Goal: Task Accomplishment & Management: Use online tool/utility

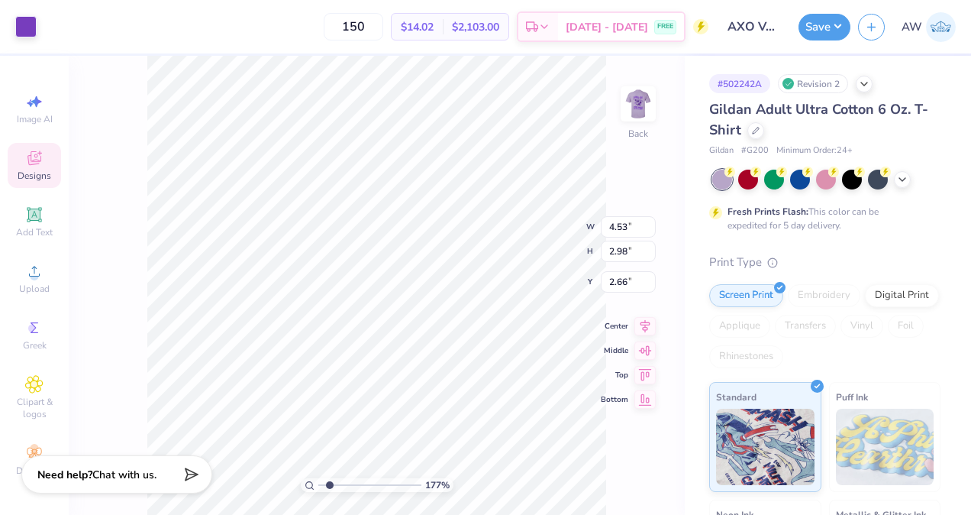
click at [36, 390] on icon at bounding box center [34, 384] width 18 height 18
type input "1.77381667243152"
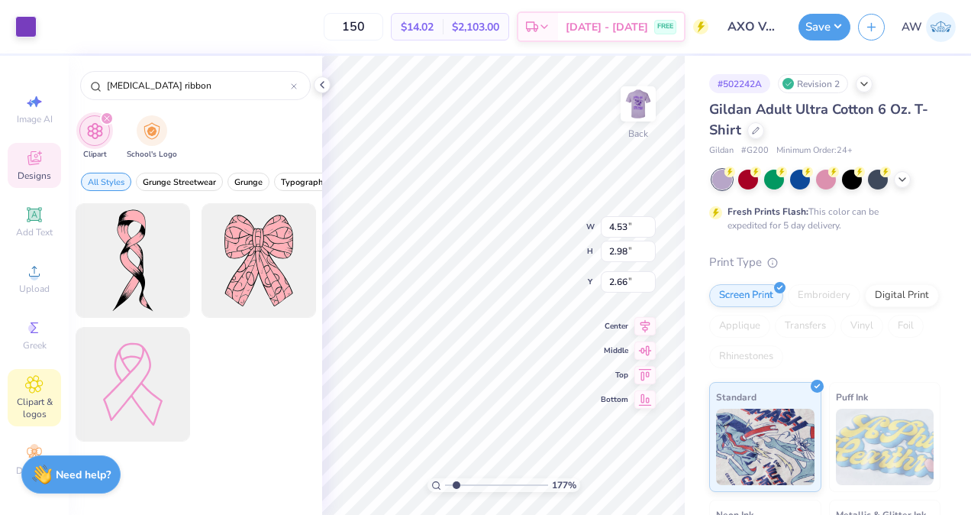
type input "[MEDICAL_DATA] ribbon"
click at [137, 381] on div at bounding box center [133, 384] width 115 height 115
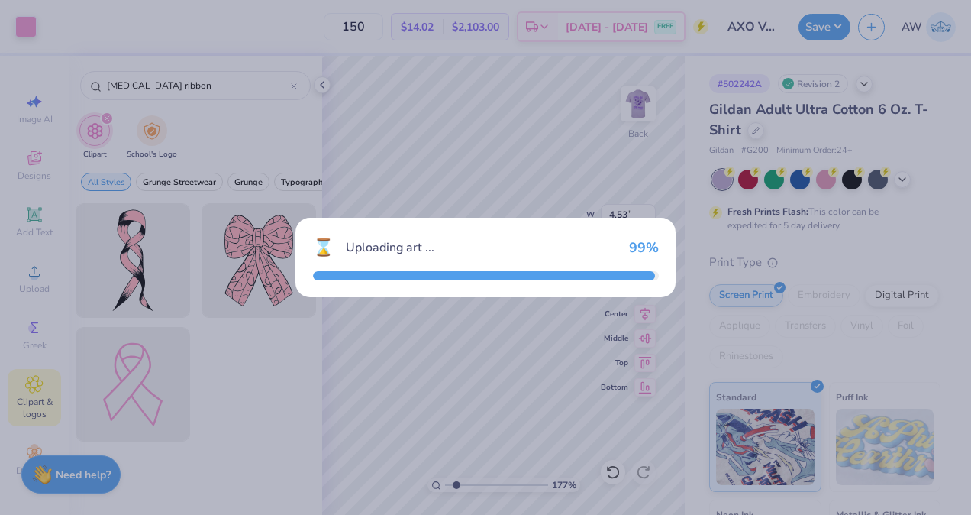
type input "1.77381667243152"
type input "12.95"
type input "18.00"
type input "3.00"
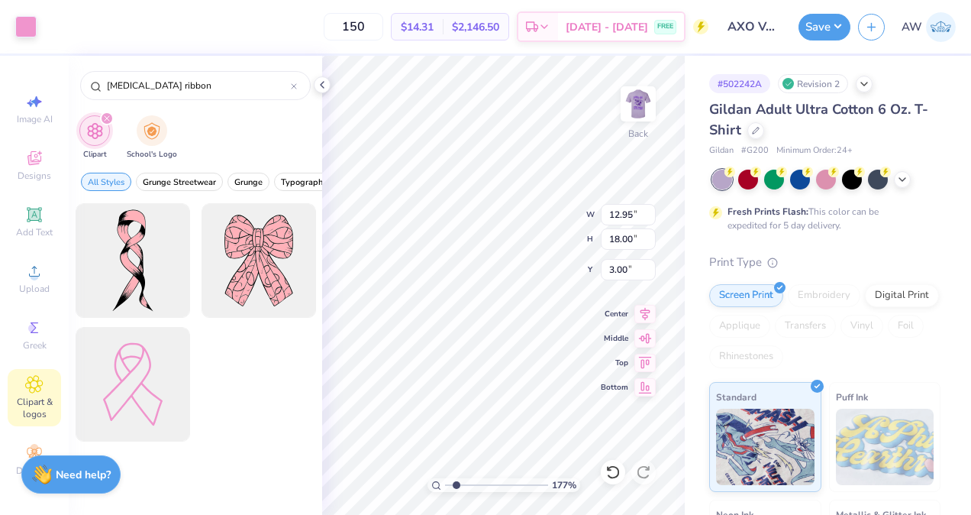
click at [141, 383] on div at bounding box center [133, 384] width 115 height 115
type input "1.77381667243152"
type input "6.49"
type input "9.02"
type input "11.97"
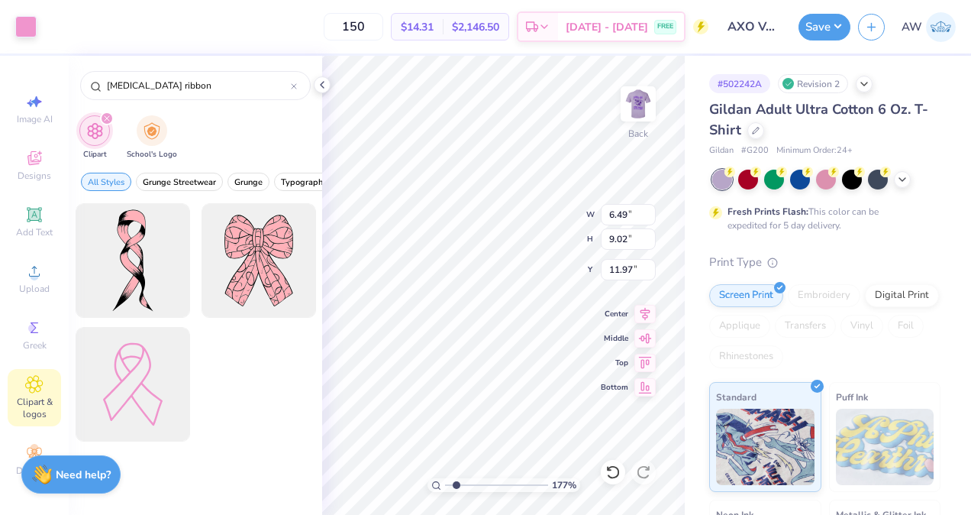
type input "1.77381667243152"
type input "7.06"
type input "1.77381667243152"
type input "1.76"
type input "2.45"
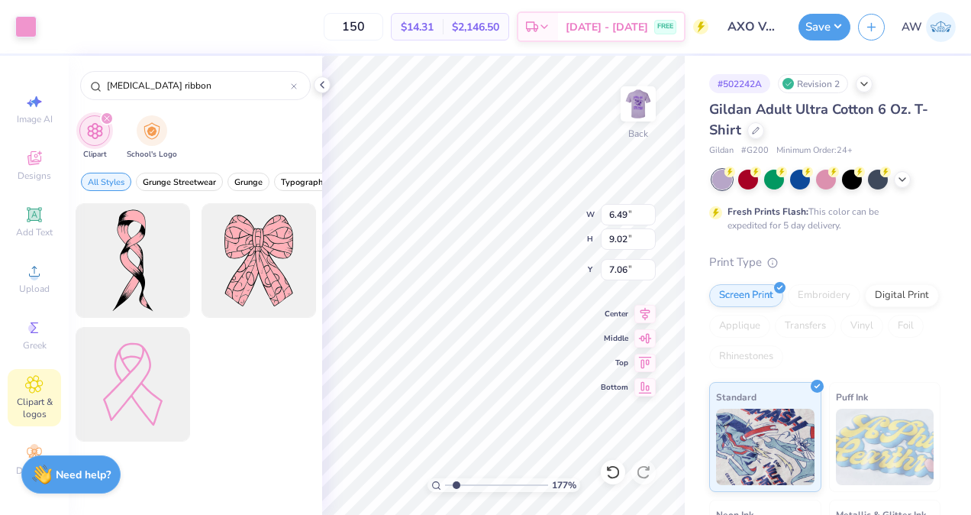
type input "13.64"
type input "1.77381667243152"
type input "12.95"
type input "18.00"
type input "3.00"
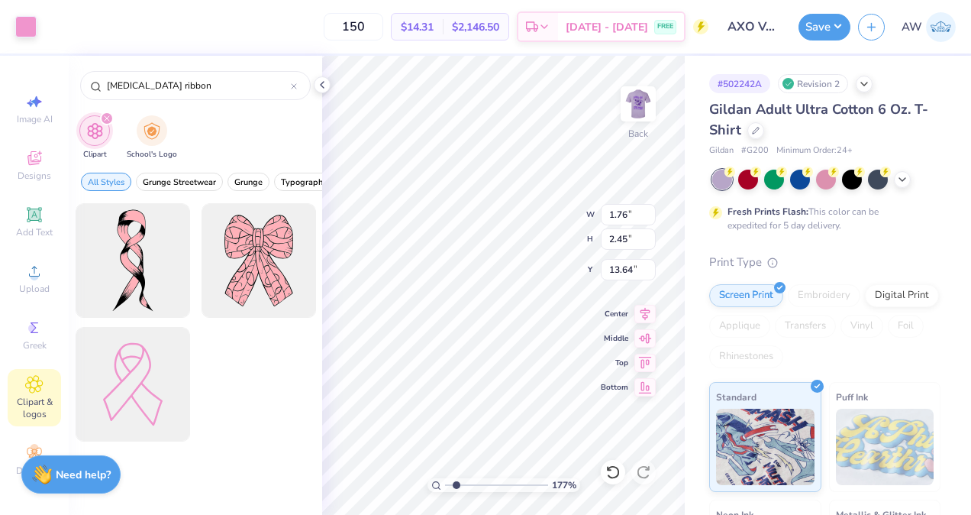
type input "1.77381667243152"
type input "5.50"
type input "1.77381667243152"
type input "1.09"
type input "1.51"
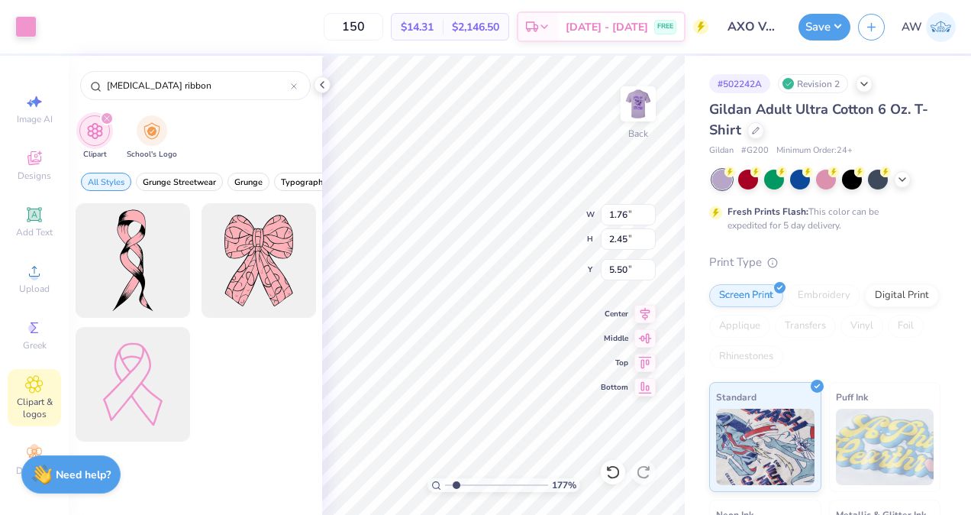
type input "6.44"
type input "1.77381667243152"
type input "1.10"
type input "1.50"
type input "6.46"
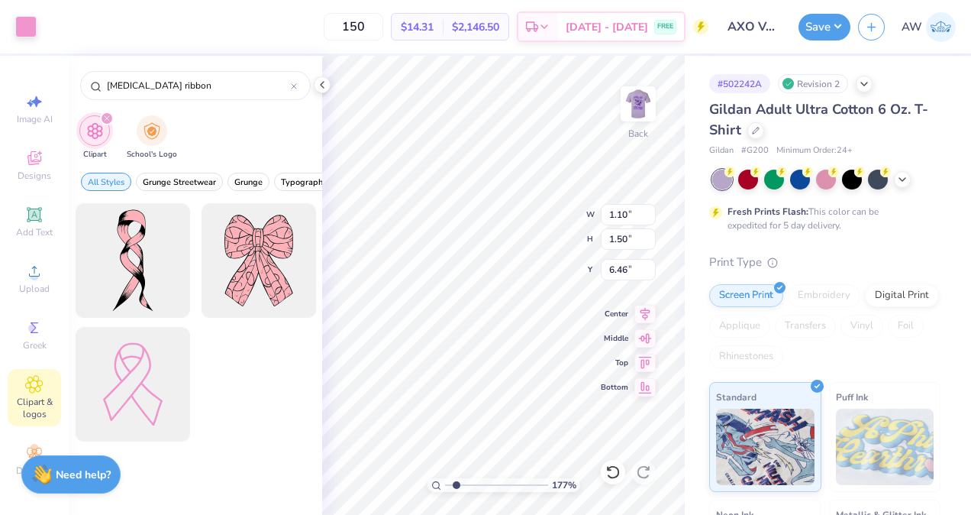
type input "1.77381667243152"
type input "4.43"
type input "1.77381667243152"
type input "4.53"
type input "2.98"
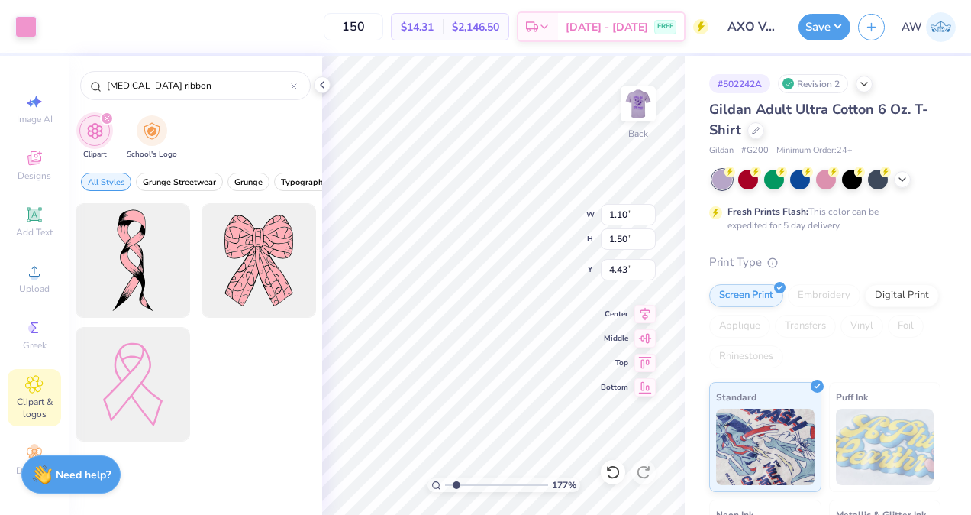
type input "2.66"
type input "1.77381667243152"
type input "1.10"
type input "1.50"
type input "4.43"
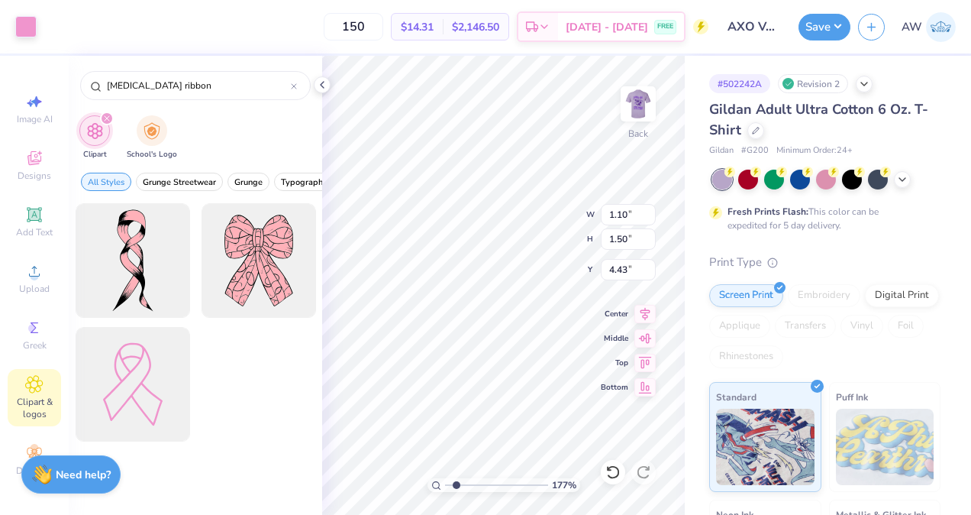
click at [22, 31] on div at bounding box center [25, 26] width 21 height 21
type input "1.77381667243152"
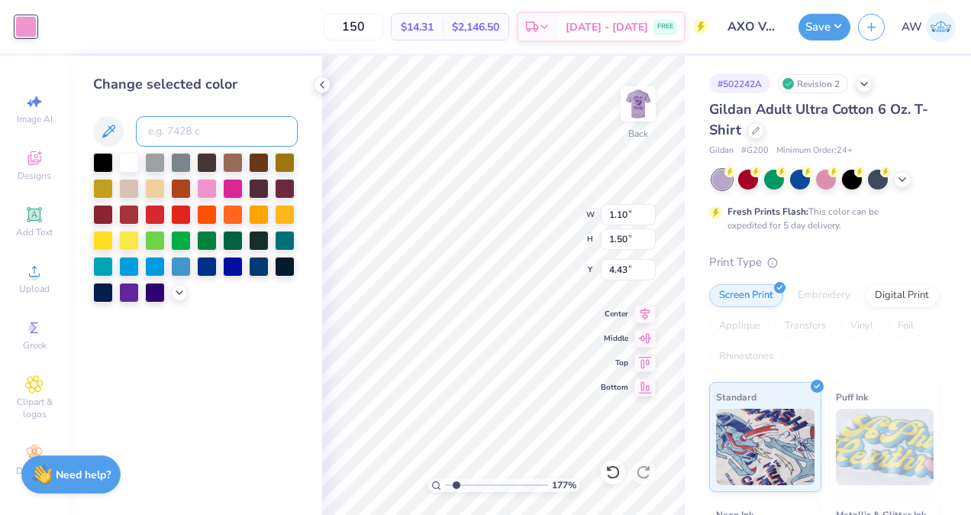
click at [208, 130] on input at bounding box center [217, 131] width 162 height 31
type input "266"
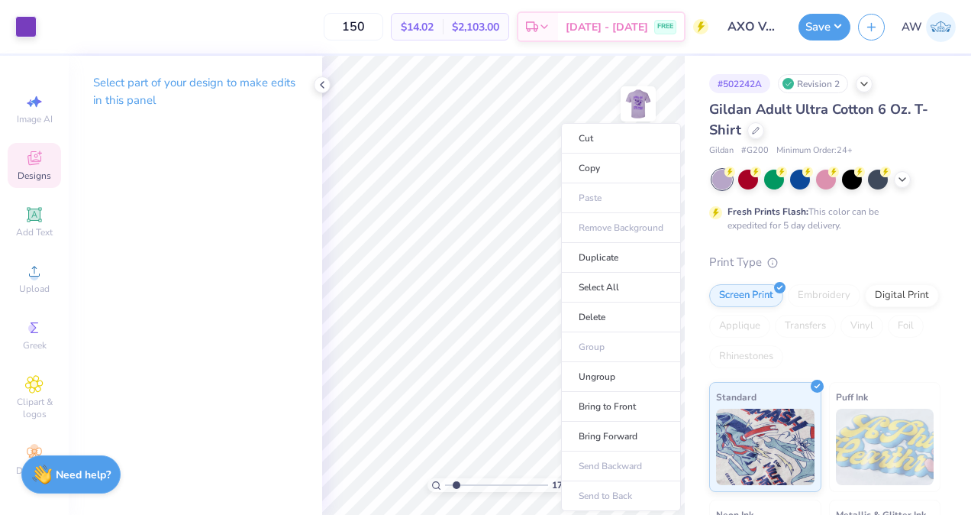
click at [609, 376] on li "Ungroup" at bounding box center [621, 377] width 120 height 30
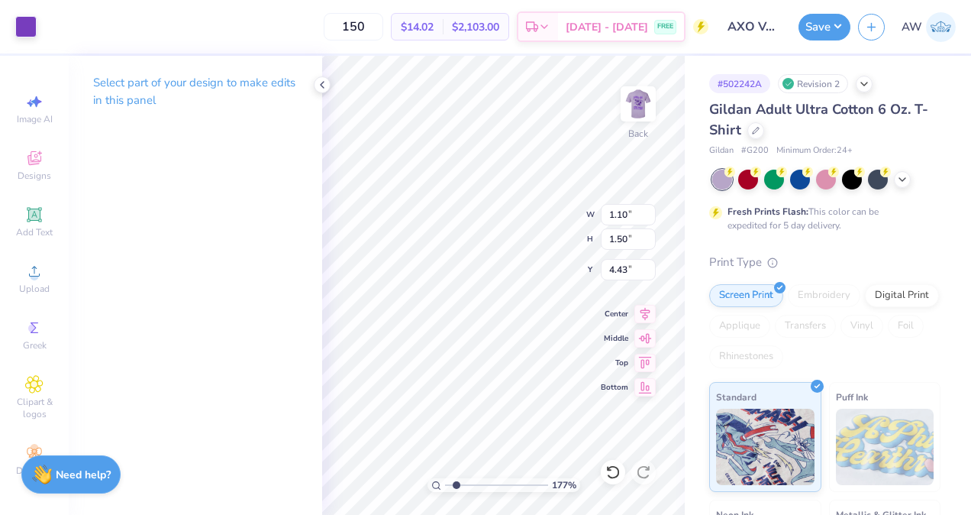
type input "1.77381667243152"
type input "4.11"
type input "1"
click at [634, 111] on img at bounding box center [638, 104] width 31 height 31
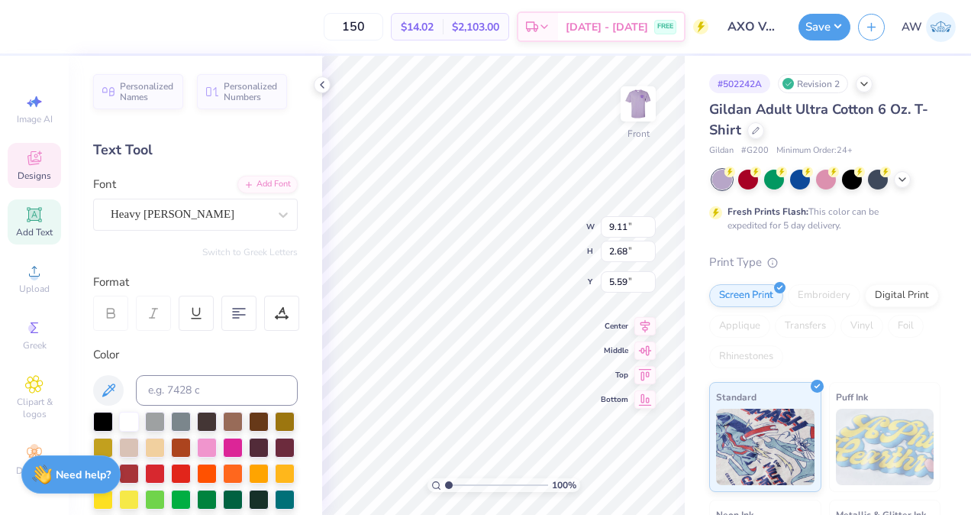
type input "2.68"
type input "5.59"
type textarea "a"
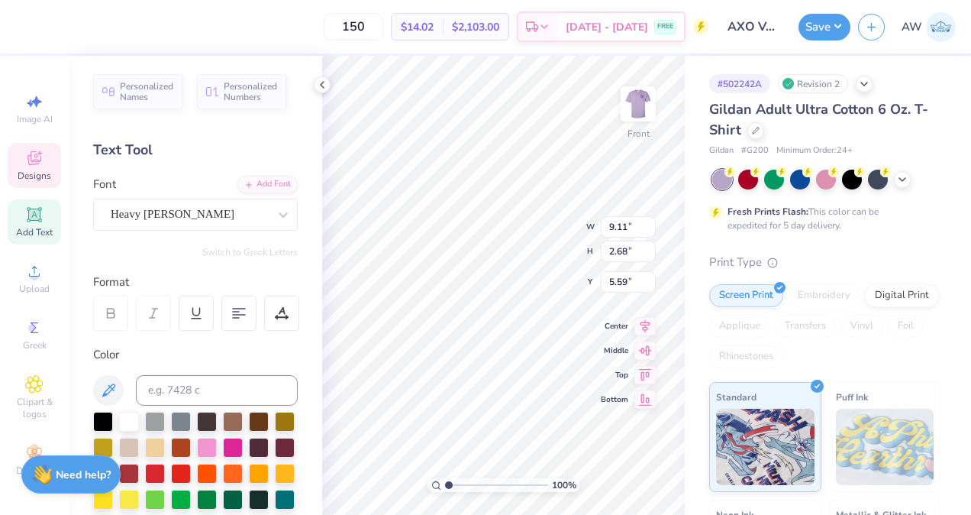
type textarea "v"
type textarea "volley against violence"
click at [242, 313] on icon at bounding box center [239, 313] width 14 height 14
type input "1.97"
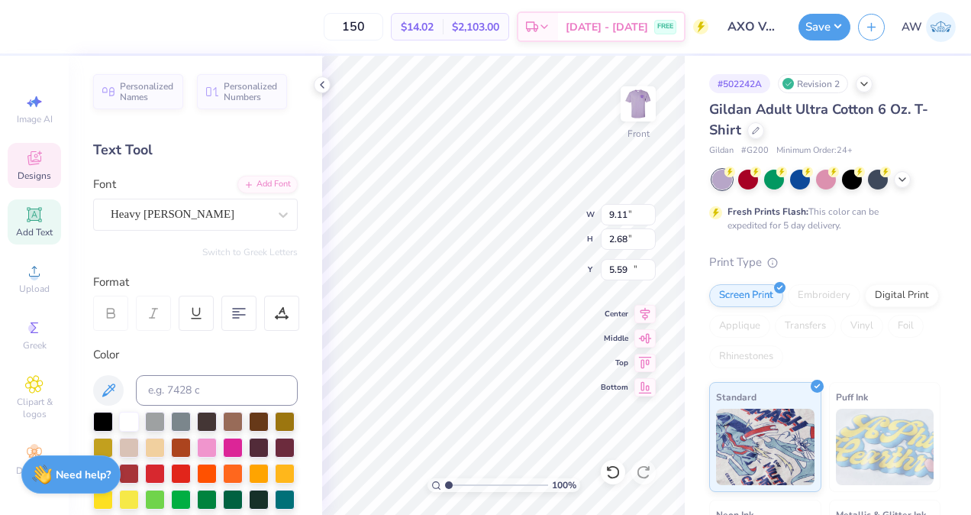
type input "17.61"
type input "14.02"
type input "6.87"
type input "3.33"
type input "8.55"
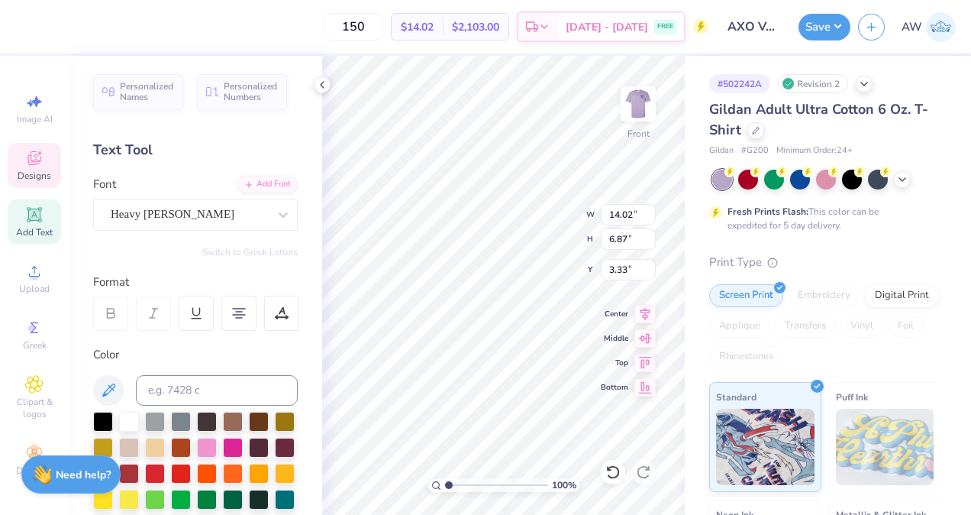
type input "4.19"
type input "4.07"
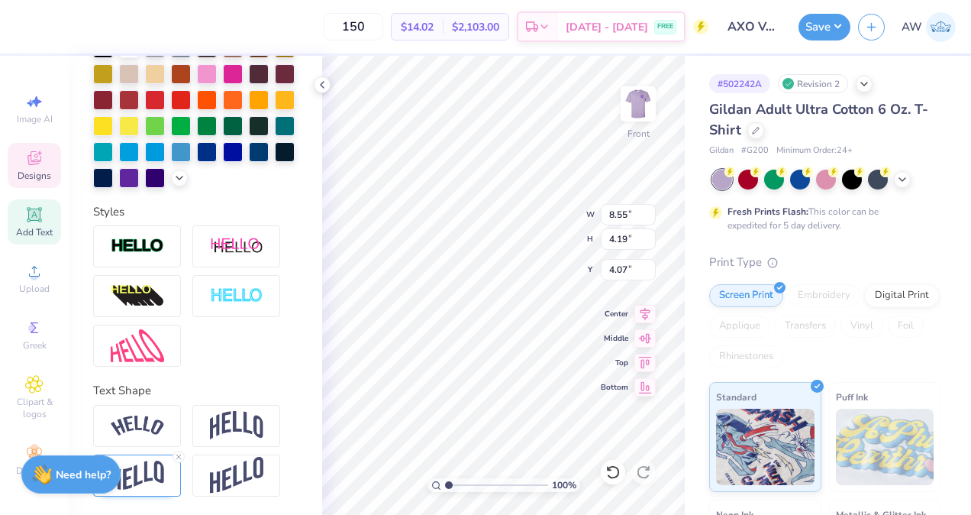
scroll to position [399, 0]
click at [179, 459] on icon at bounding box center [178, 456] width 9 height 9
type input "3.54"
type input "4.56"
click at [150, 430] on img at bounding box center [137, 425] width 53 height 21
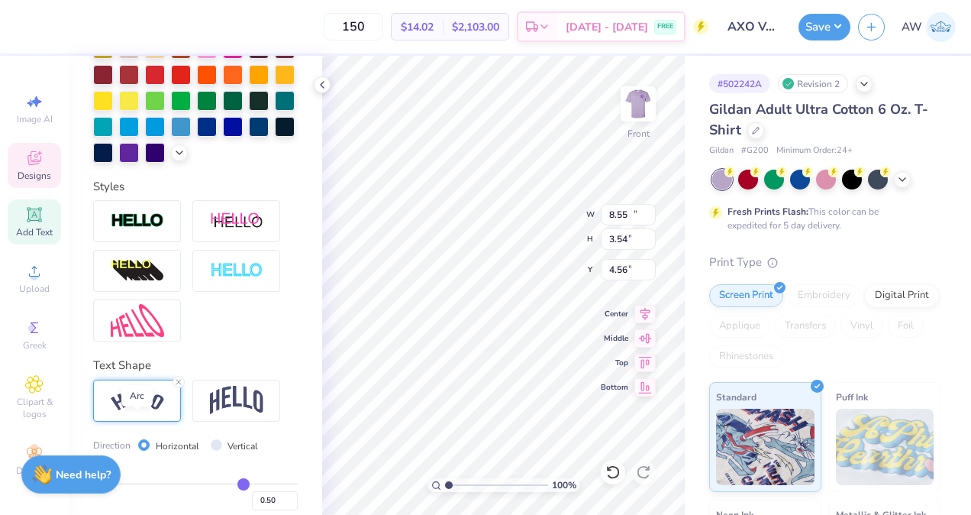
type input "12.75"
type input "3.53"
type input "3.87"
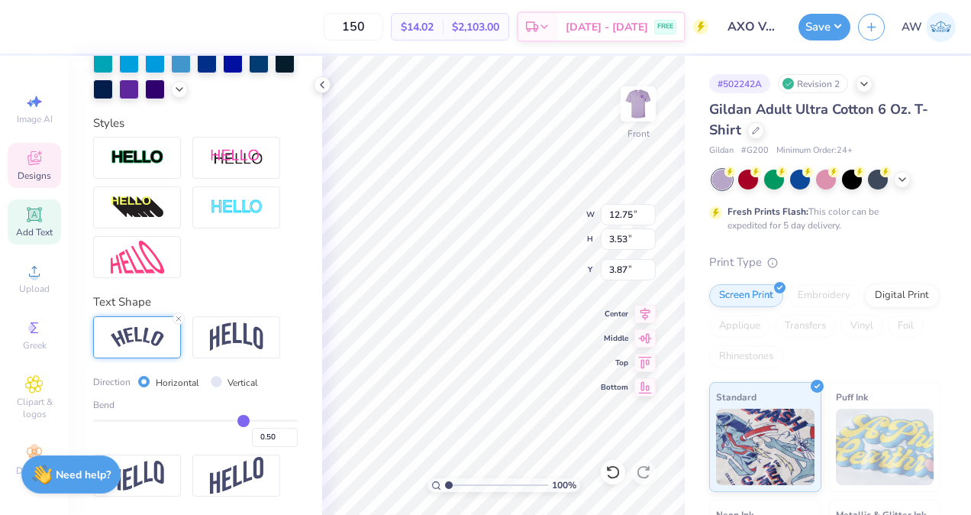
scroll to position [477, 0]
click at [242, 338] on img at bounding box center [236, 336] width 53 height 29
type input "8.55"
type input "3.61"
type input "4.28"
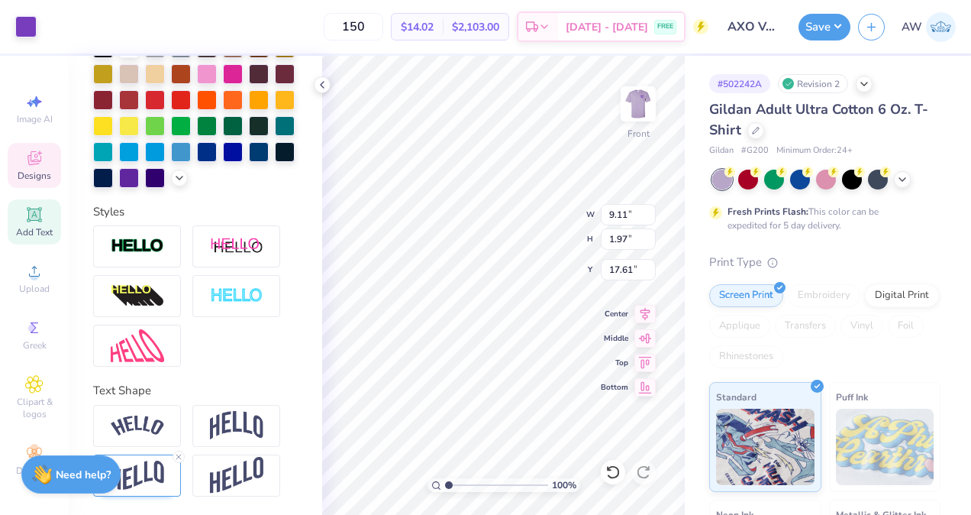
scroll to position [399, 0]
type textarea "v"
type textarea "2025"
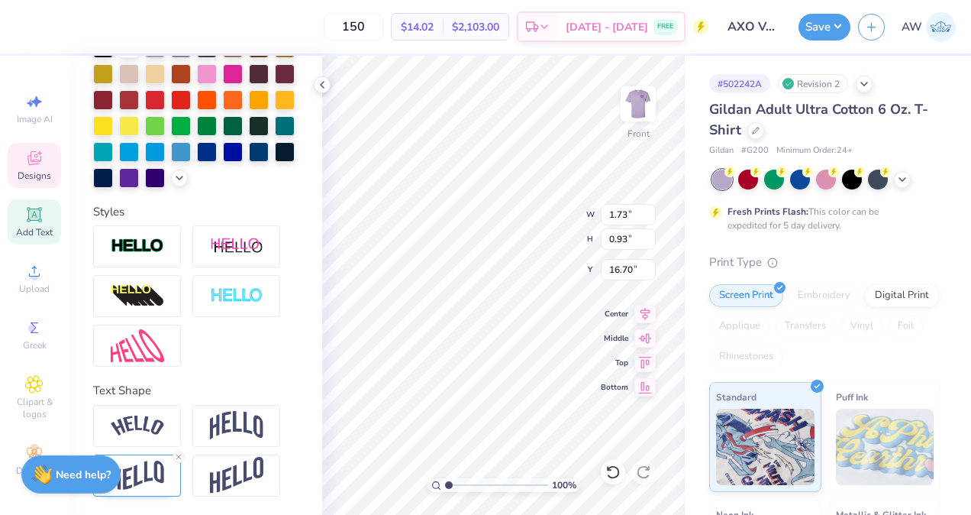
type input "1.73"
type input "0.93"
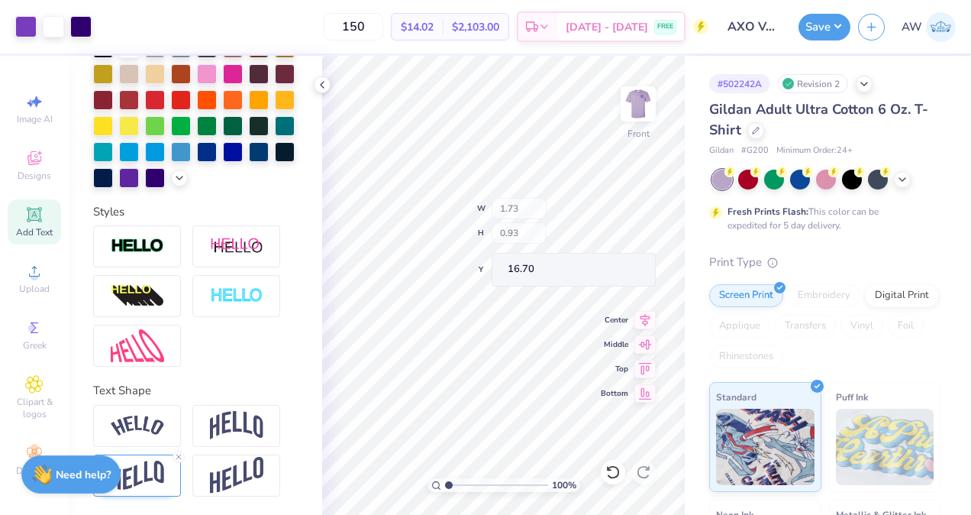
type input "16.64"
click at [903, 176] on icon at bounding box center [902, 179] width 12 height 12
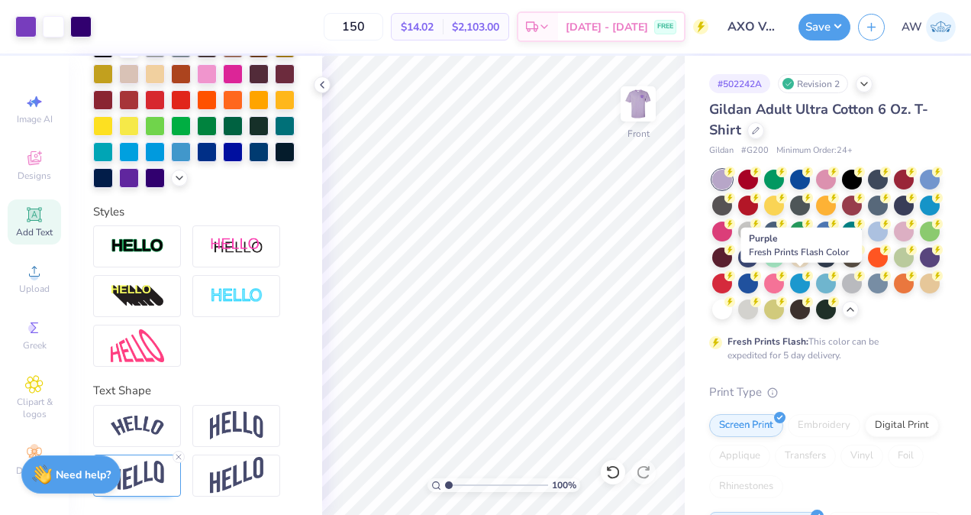
click at [920, 267] on div at bounding box center [930, 257] width 20 height 20
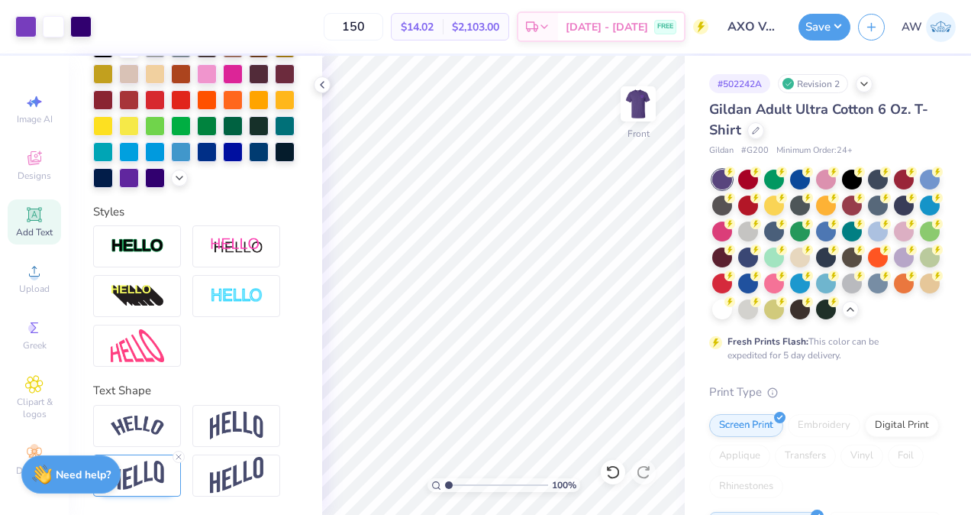
click at [638, 102] on img at bounding box center [638, 104] width 31 height 31
click at [23, 31] on div at bounding box center [25, 26] width 21 height 21
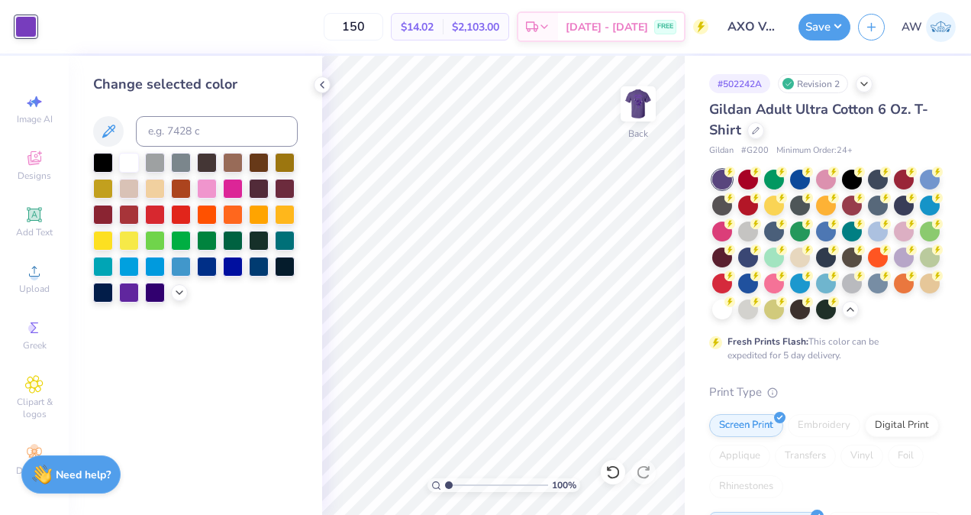
click at [180, 291] on polyline at bounding box center [179, 292] width 6 height 3
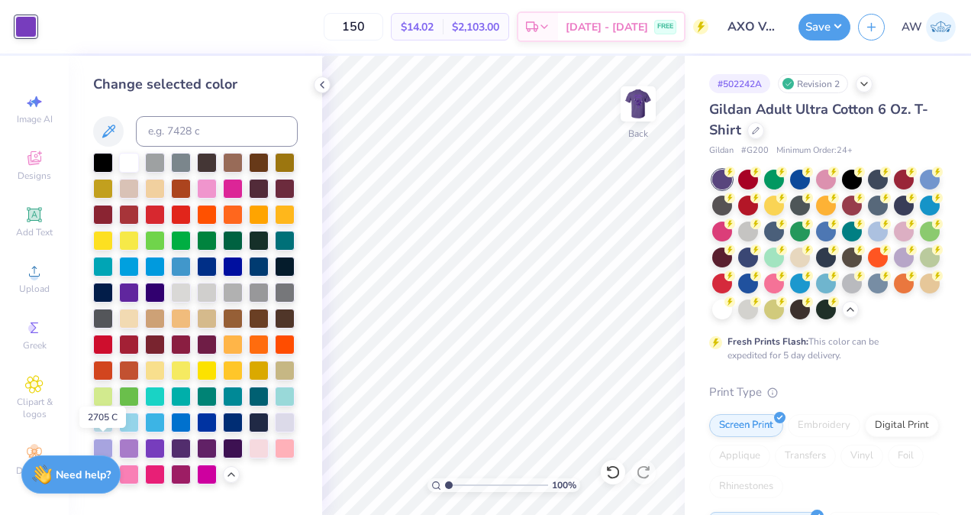
click at [102, 442] on div at bounding box center [103, 448] width 20 height 20
click at [630, 101] on img at bounding box center [638, 104] width 31 height 31
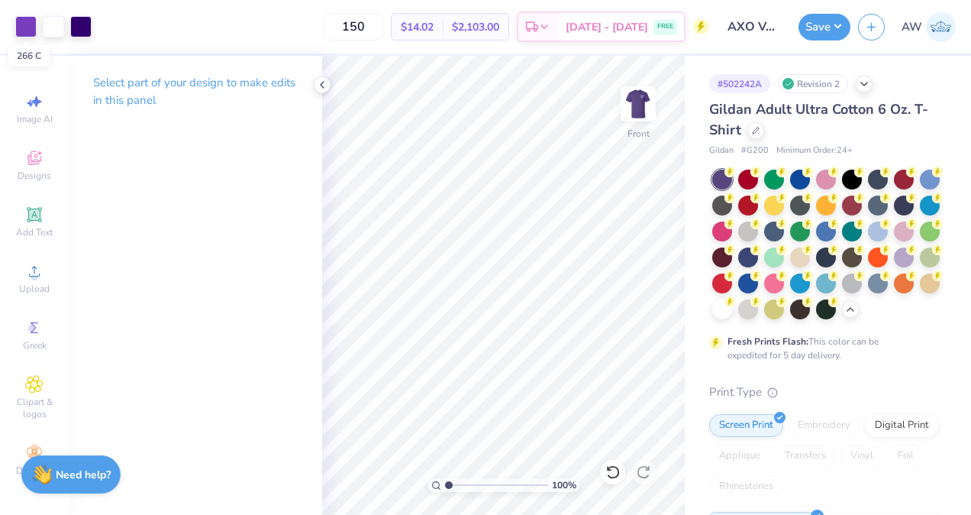
click at [21, 26] on div at bounding box center [25, 26] width 21 height 21
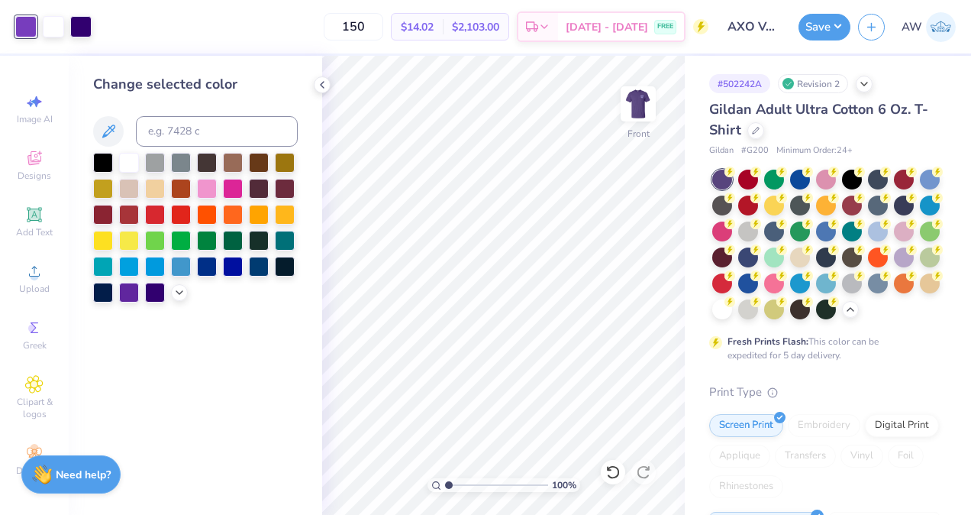
click at [179, 292] on icon at bounding box center [179, 292] width 12 height 12
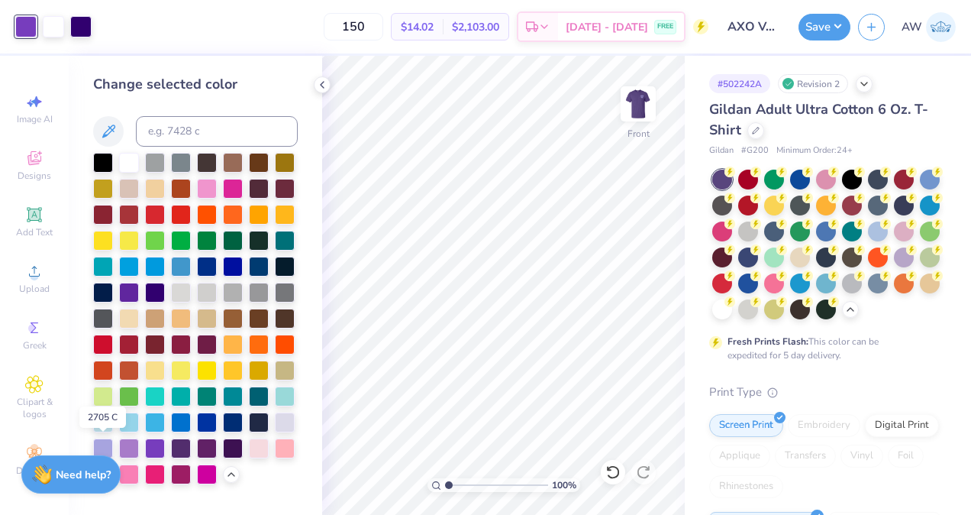
click at [105, 450] on div at bounding box center [103, 448] width 20 height 20
click at [639, 99] on img at bounding box center [638, 104] width 31 height 31
click at [820, 31] on button "Save" at bounding box center [825, 27] width 52 height 27
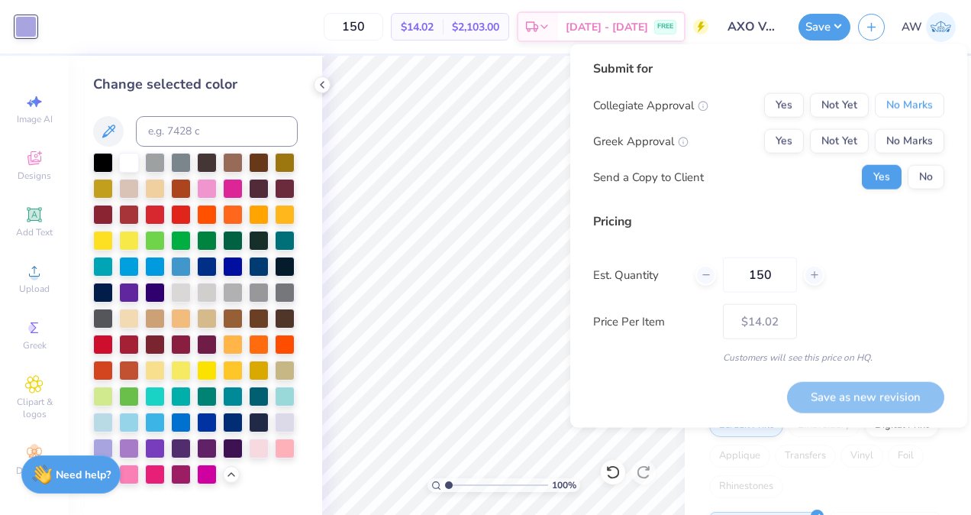
click at [901, 104] on button "No Marks" at bounding box center [909, 105] width 69 height 24
click at [845, 140] on button "Not Yet" at bounding box center [839, 141] width 59 height 24
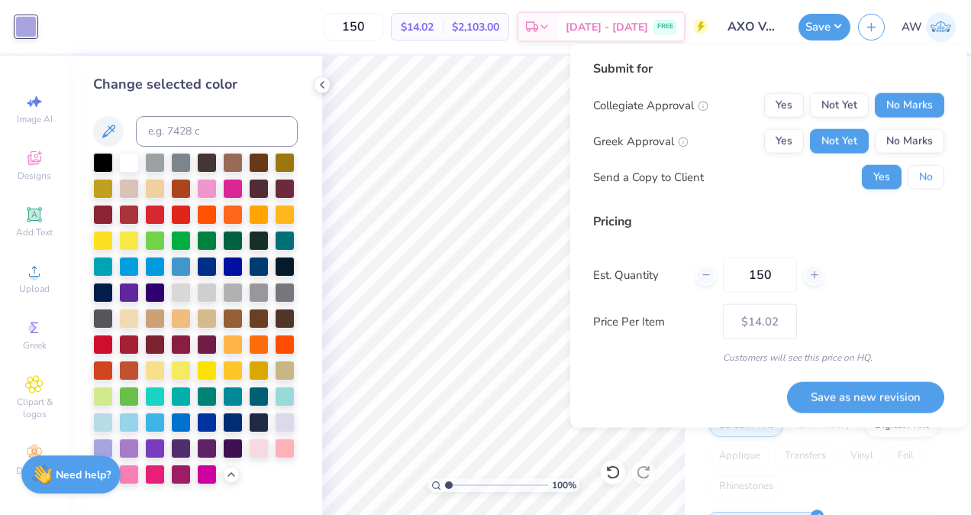
click at [925, 172] on button "No" at bounding box center [926, 177] width 37 height 24
click at [911, 403] on button "Save as new revision" at bounding box center [865, 396] width 157 height 31
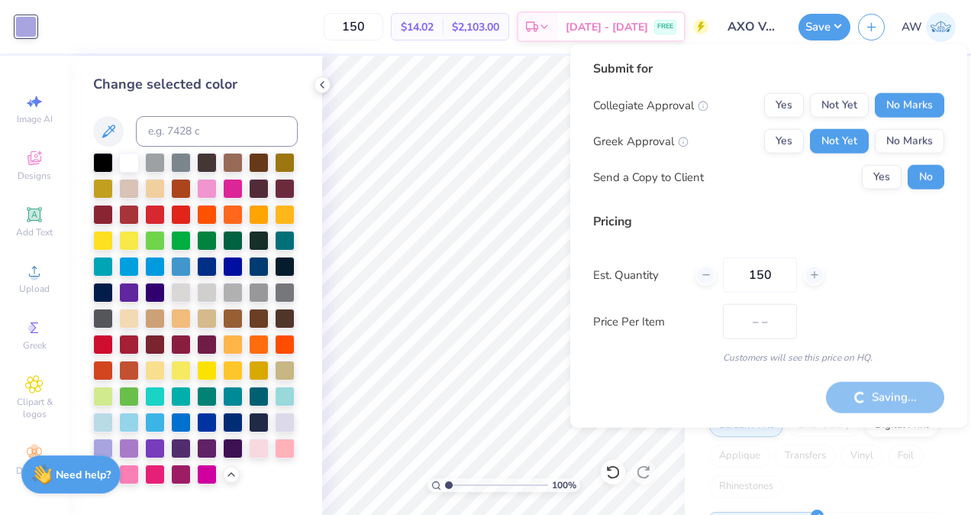
type input "$14.02"
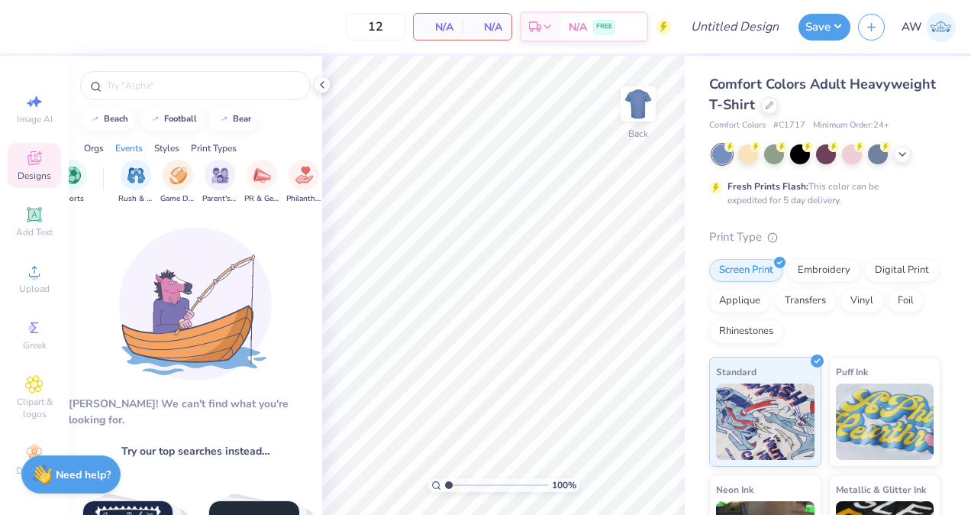
scroll to position [0, 195]
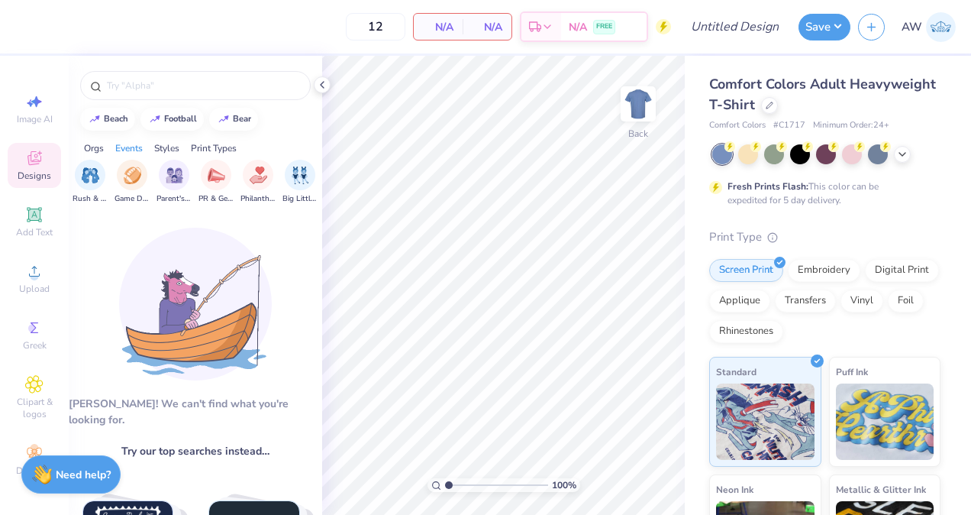
click at [266, 173] on img "filter for Philanthropy" at bounding box center [259, 175] width 18 height 18
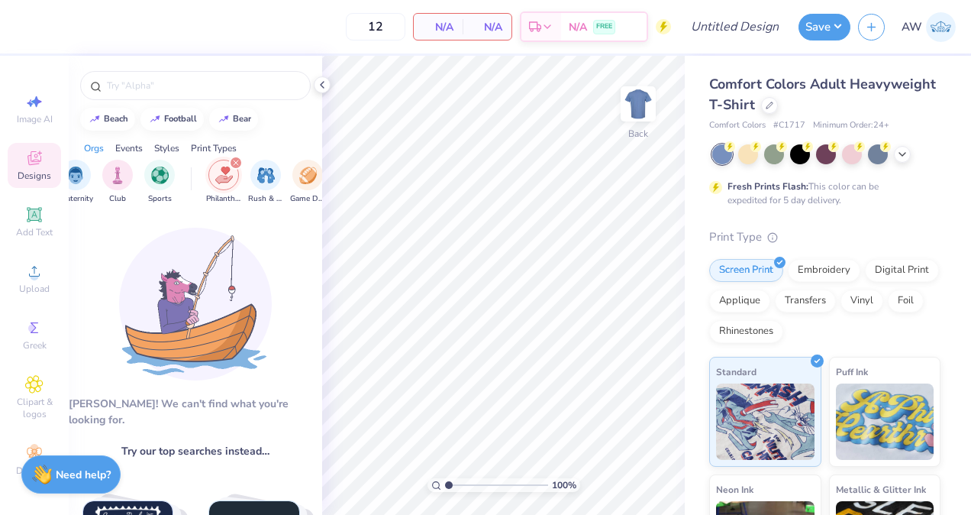
scroll to position [0, 60]
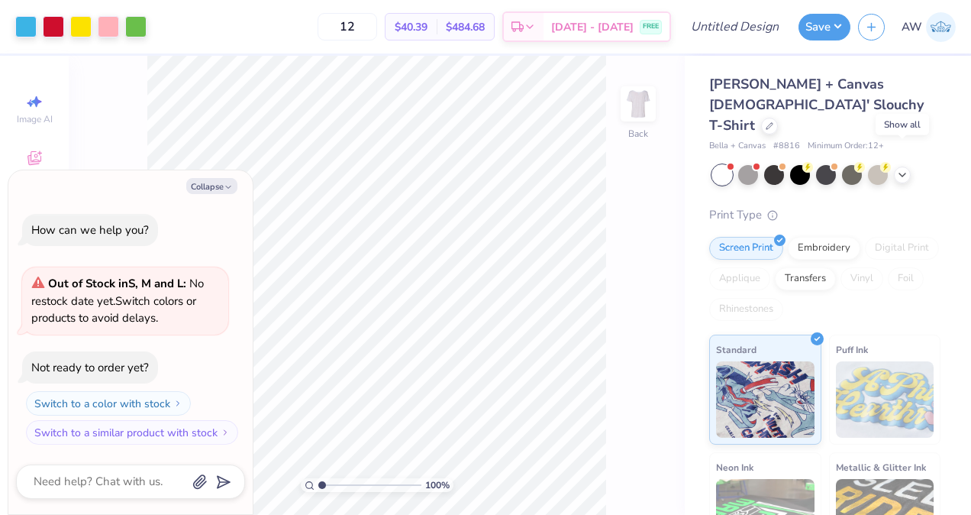
click at [901, 169] on icon at bounding box center [902, 175] width 12 height 12
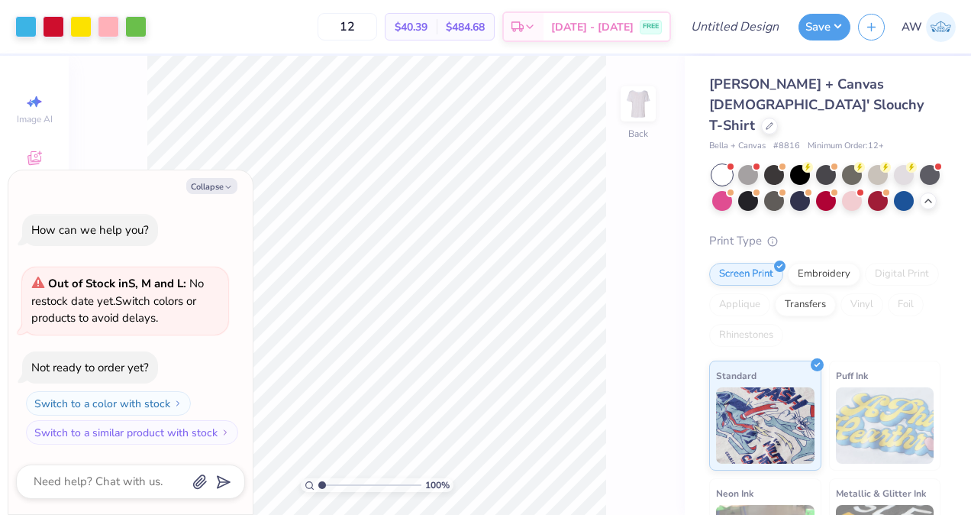
click at [767, 123] on icon at bounding box center [770, 126] width 6 height 6
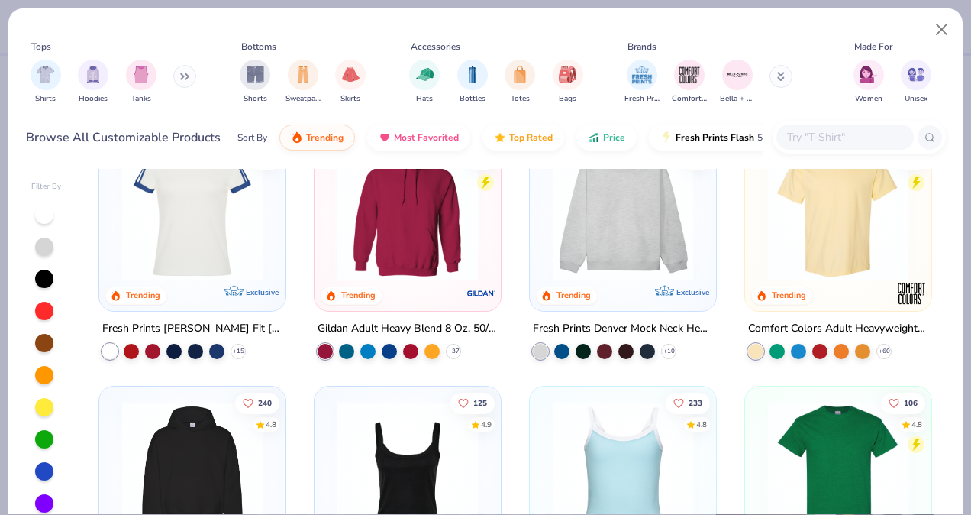
scroll to position [44, 0]
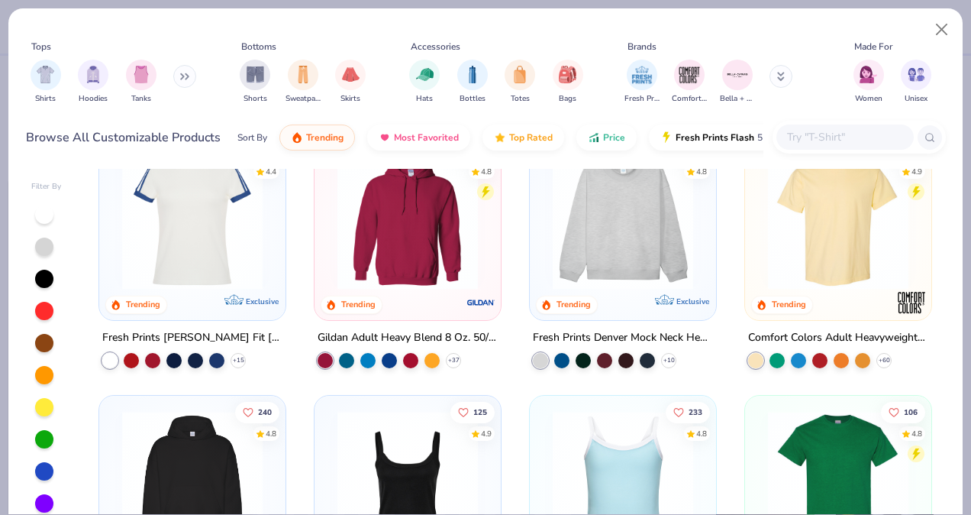
click at [183, 77] on icon at bounding box center [184, 77] width 9 height 8
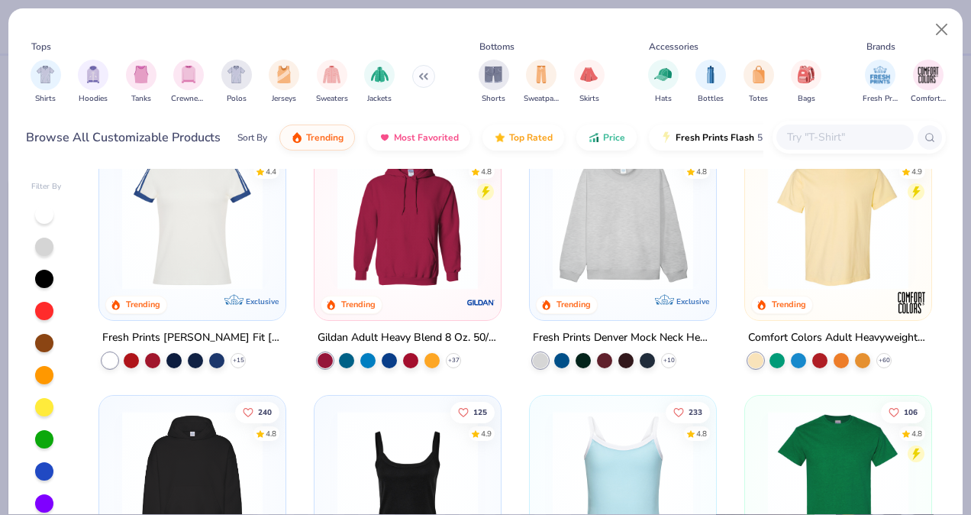
click at [46, 75] on img "filter for Shirts" at bounding box center [46, 75] width 18 height 18
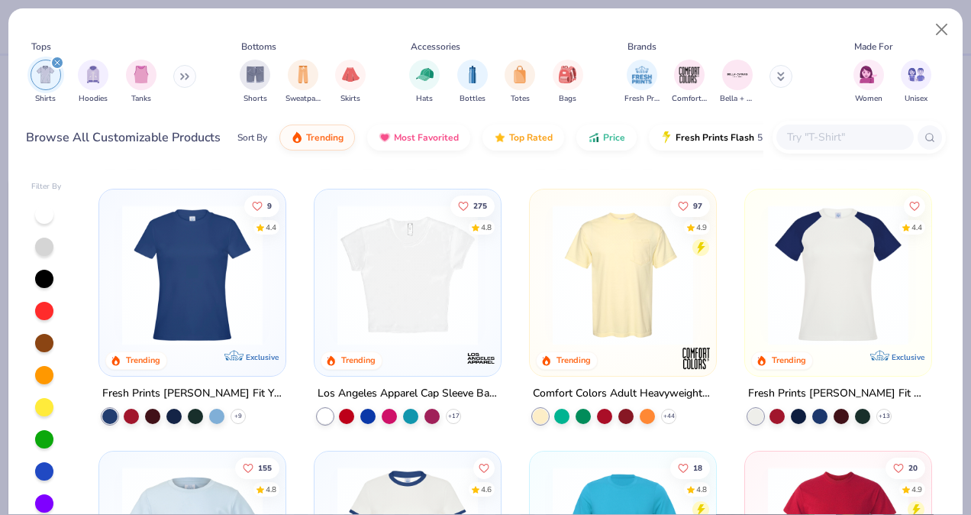
scroll to position [243, 0]
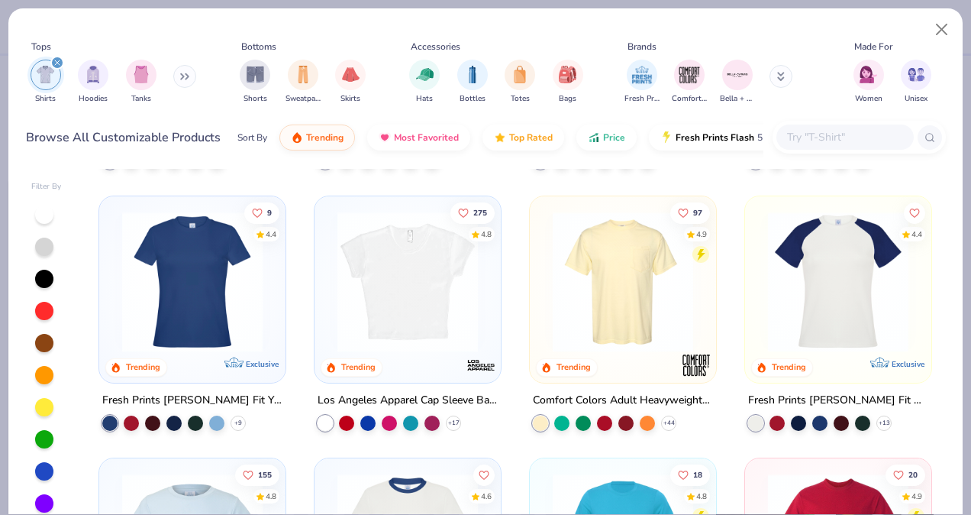
click at [829, 289] on img at bounding box center [839, 282] width 156 height 141
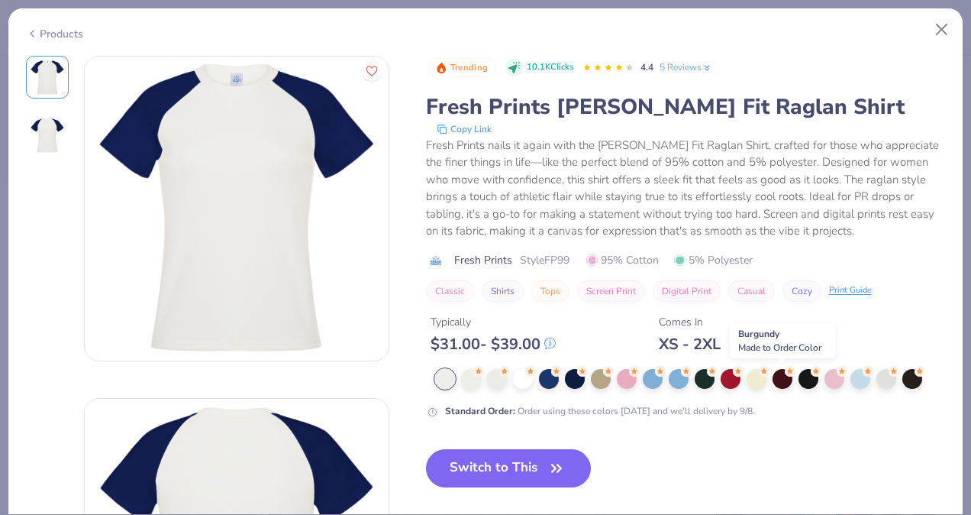
click at [780, 380] on div at bounding box center [783, 379] width 20 height 20
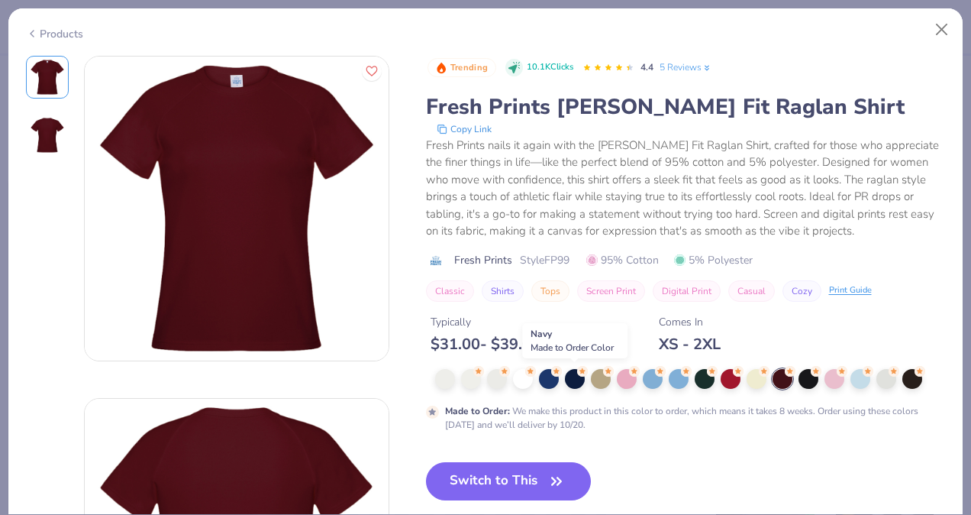
click at [575, 374] on div at bounding box center [575, 379] width 20 height 20
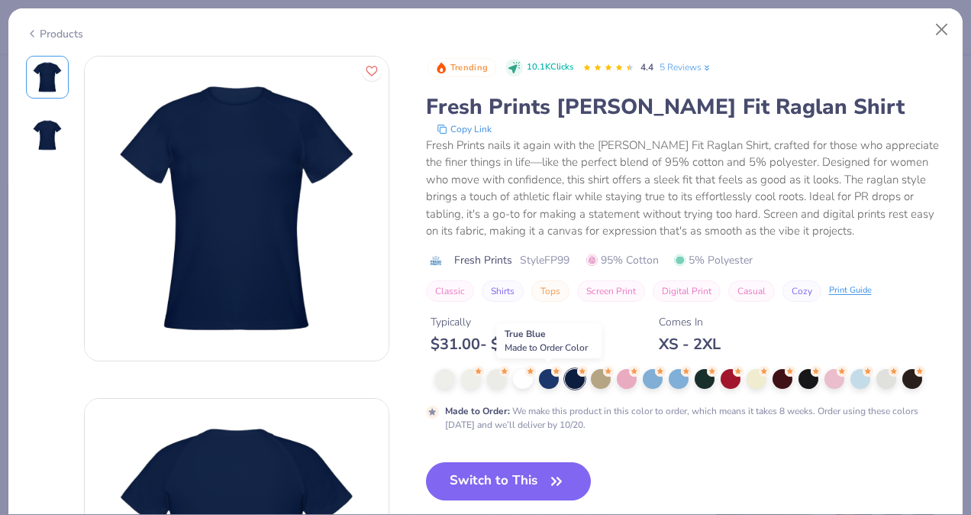
click at [549, 378] on div at bounding box center [549, 379] width 20 height 20
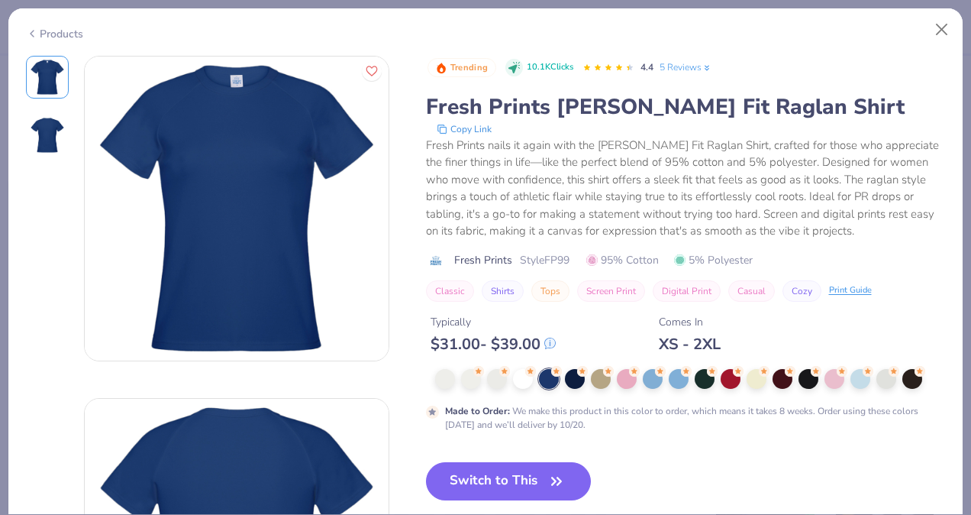
click at [690, 69] on link "5 Reviews" at bounding box center [686, 67] width 53 height 14
click at [58, 31] on div "Products" at bounding box center [54, 34] width 57 height 16
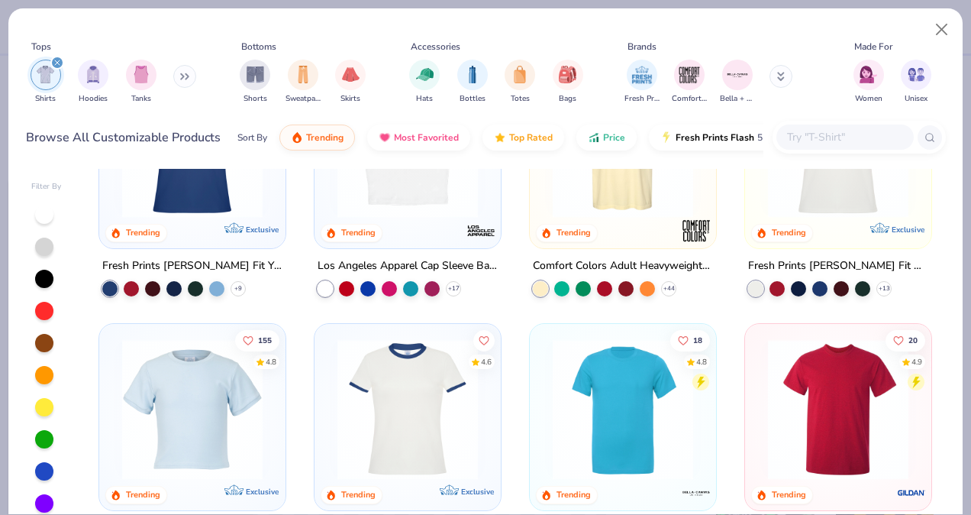
scroll to position [473, 0]
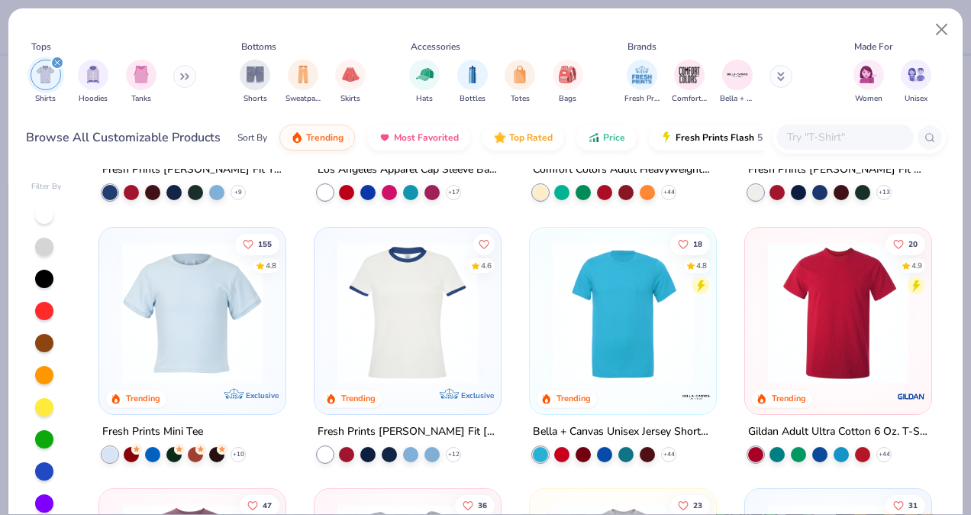
click at [160, 302] on img at bounding box center [193, 312] width 156 height 141
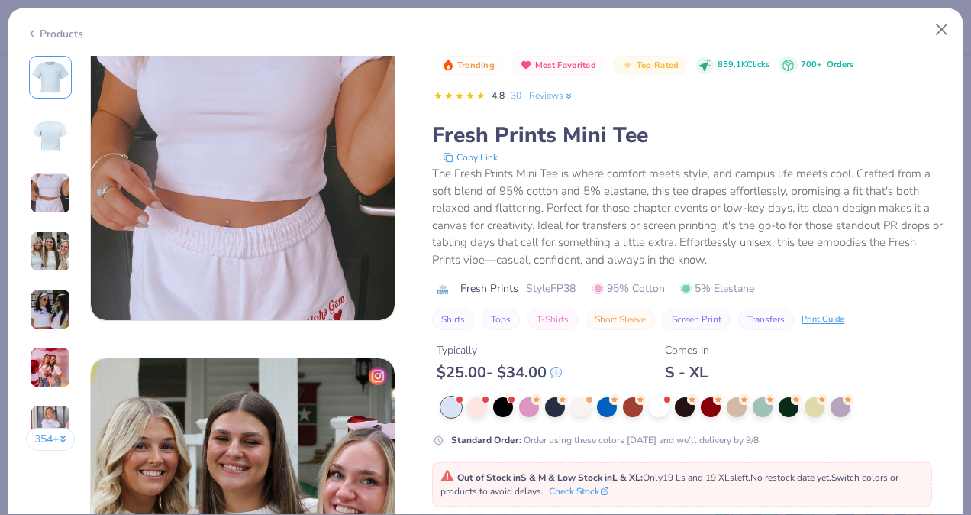
scroll to position [725, 0]
click at [612, 408] on div at bounding box center [607, 407] width 20 height 20
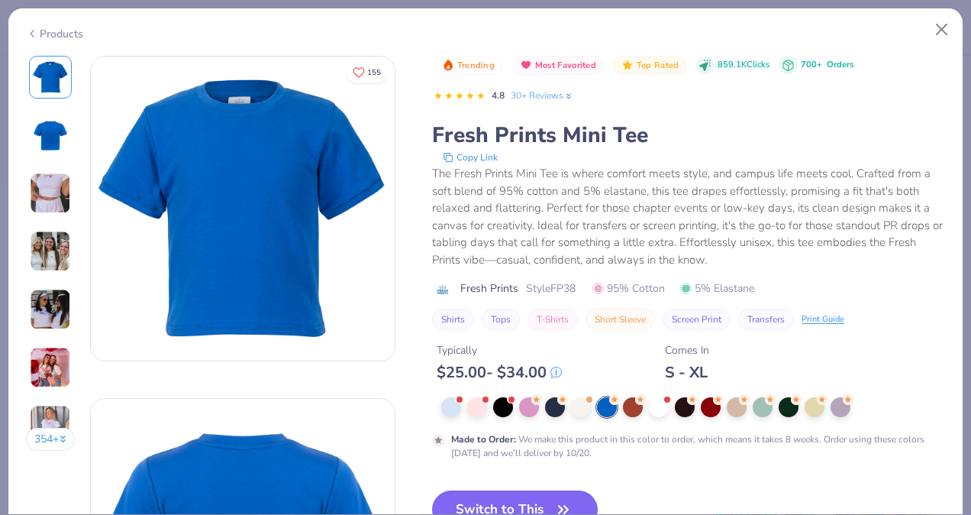
click at [764, 405] on div at bounding box center [763, 407] width 20 height 20
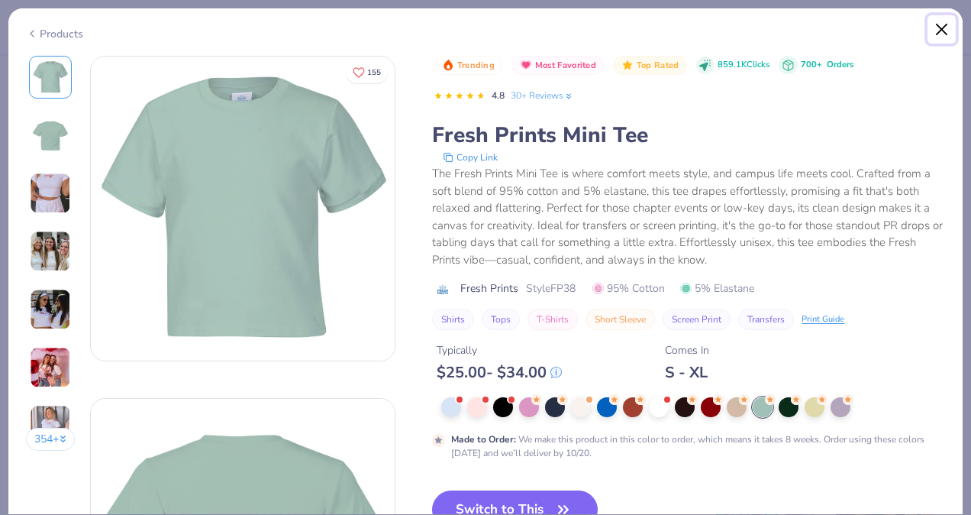
click at [942, 31] on button "Close" at bounding box center [942, 29] width 29 height 29
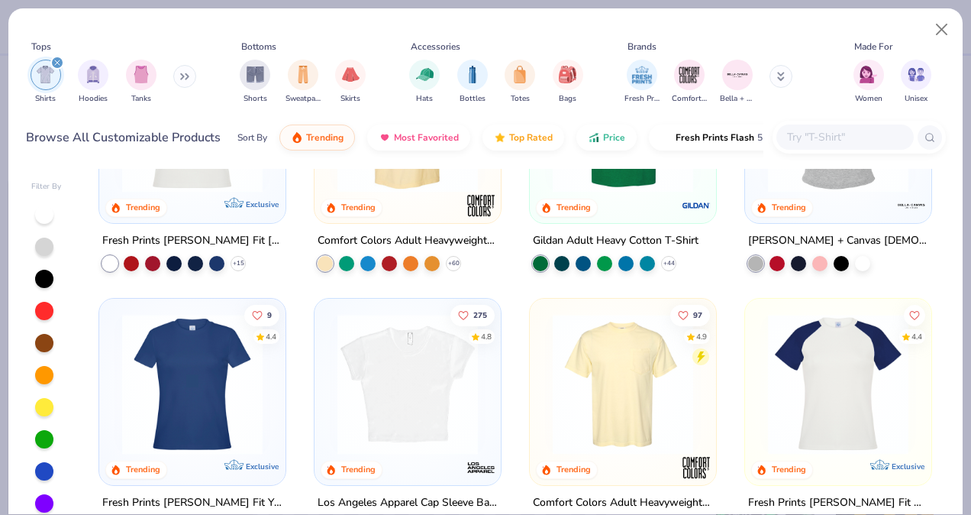
scroll to position [137, 0]
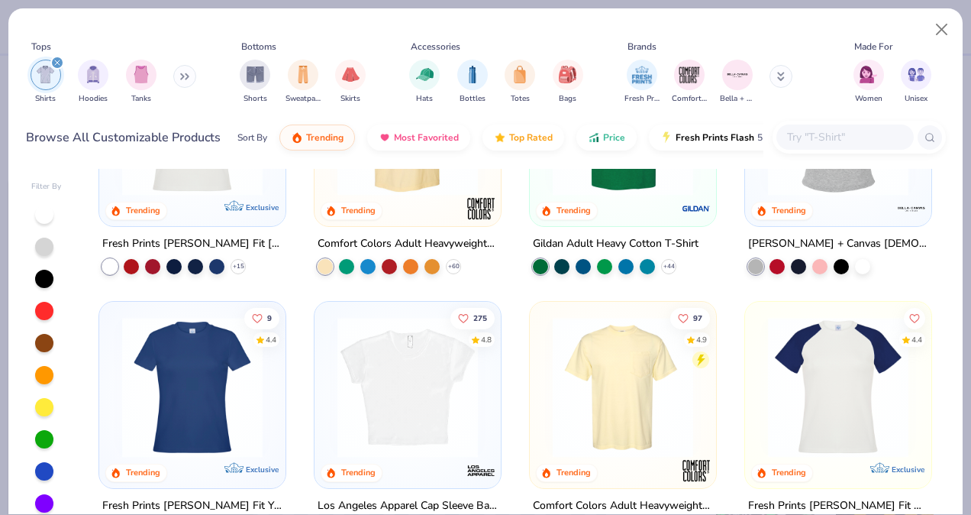
click at [416, 387] on img at bounding box center [408, 387] width 156 height 141
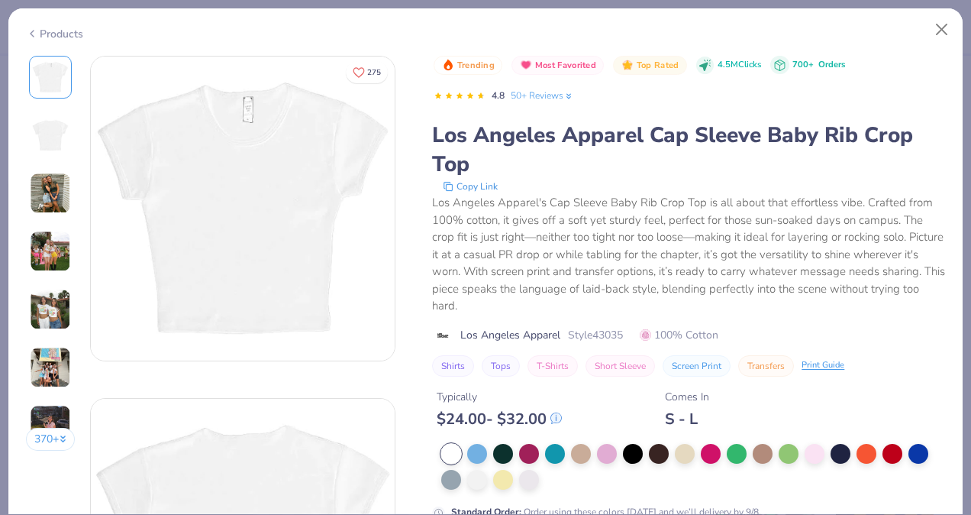
click at [478, 447] on div at bounding box center [477, 454] width 20 height 20
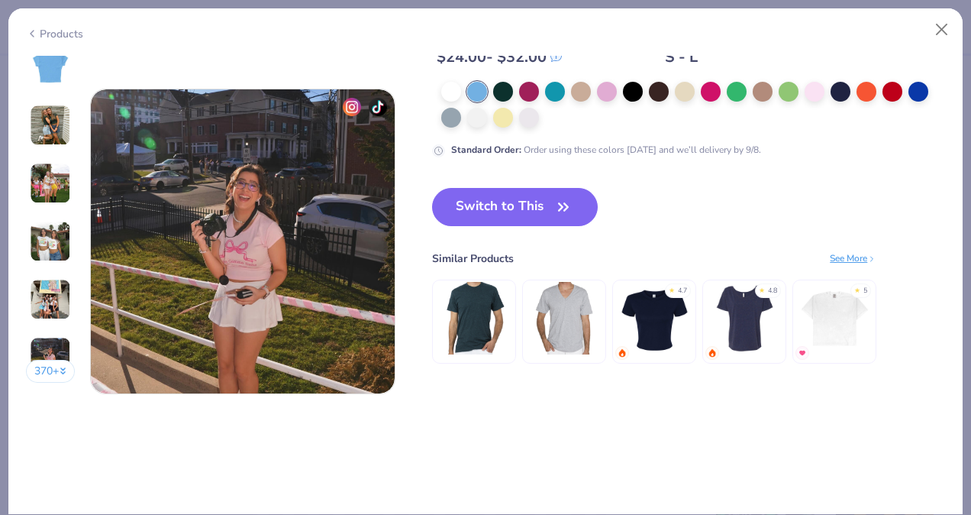
scroll to position [1982, 0]
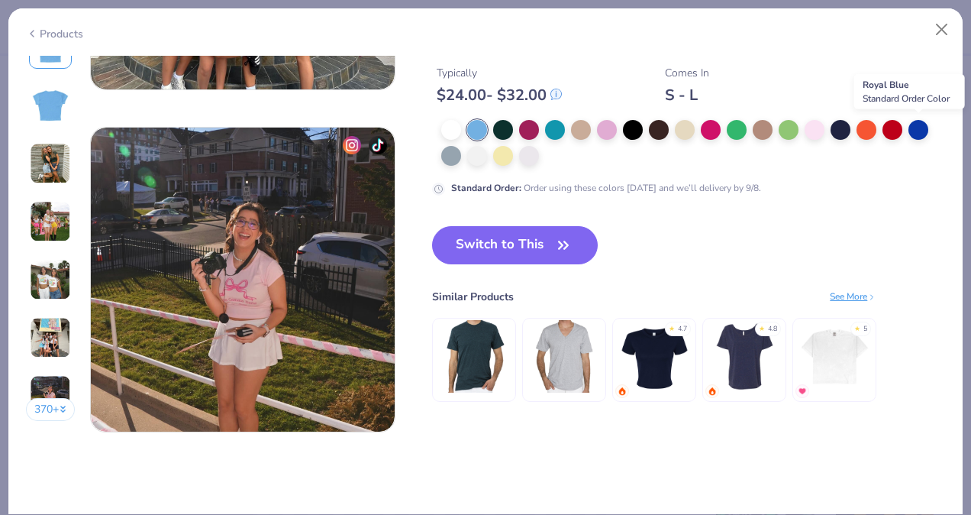
click at [921, 128] on div at bounding box center [919, 130] width 20 height 20
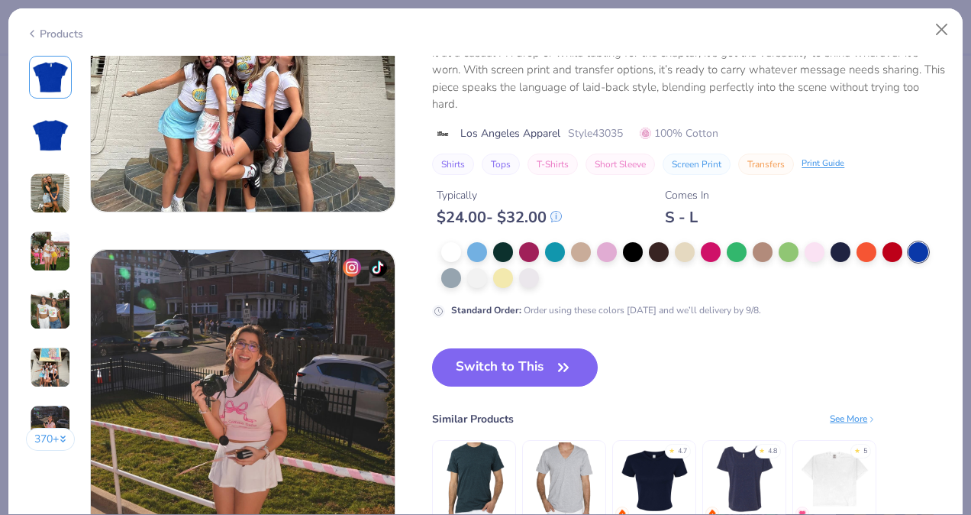
scroll to position [1855, 0]
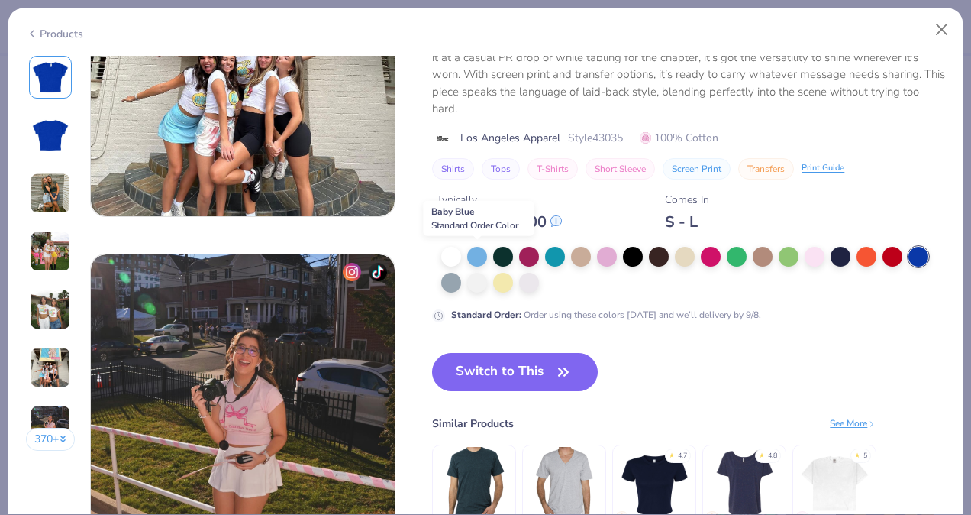
click at [477, 253] on div at bounding box center [477, 257] width 20 height 20
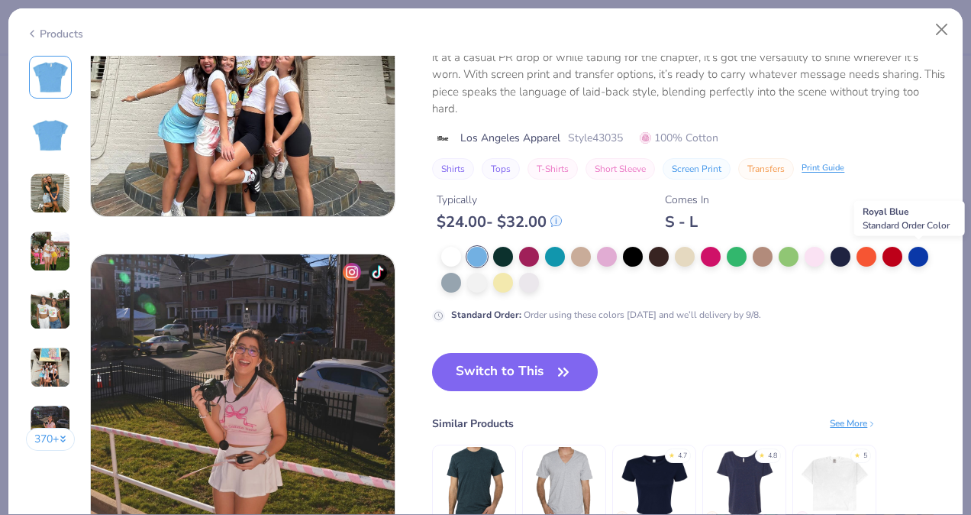
click at [923, 250] on div at bounding box center [919, 257] width 20 height 20
click at [535, 360] on button "Switch to This" at bounding box center [515, 372] width 166 height 38
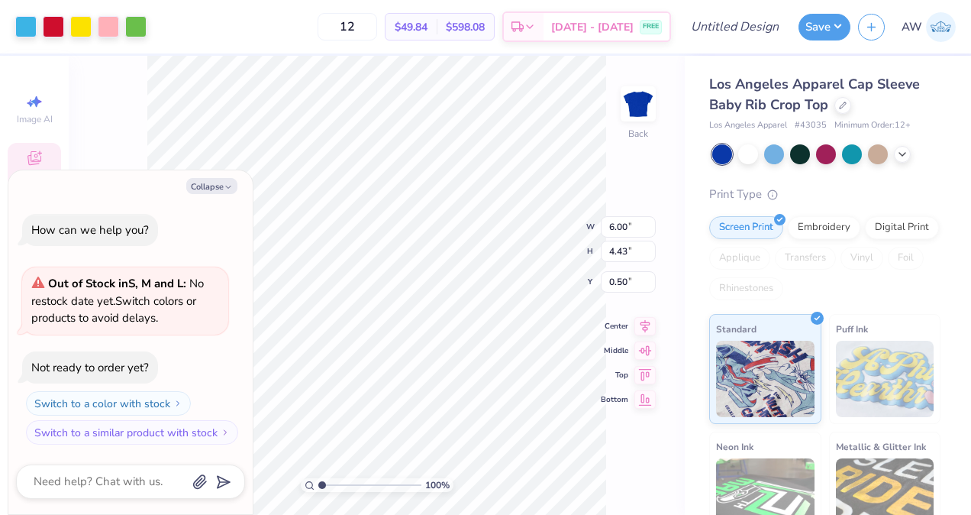
type textarea "x"
type input "1.46"
click at [202, 186] on button "Collapse" at bounding box center [211, 186] width 51 height 16
type textarea "x"
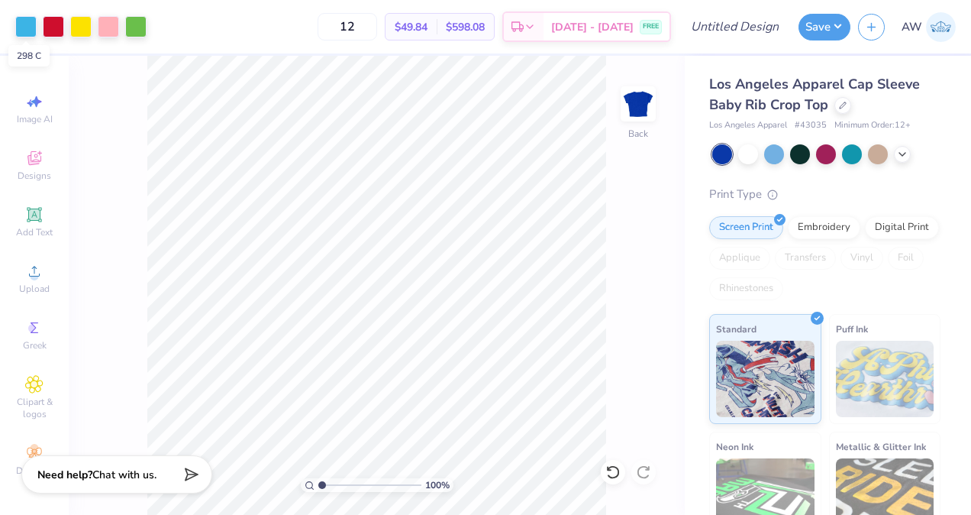
click at [27, 27] on div at bounding box center [25, 26] width 21 height 21
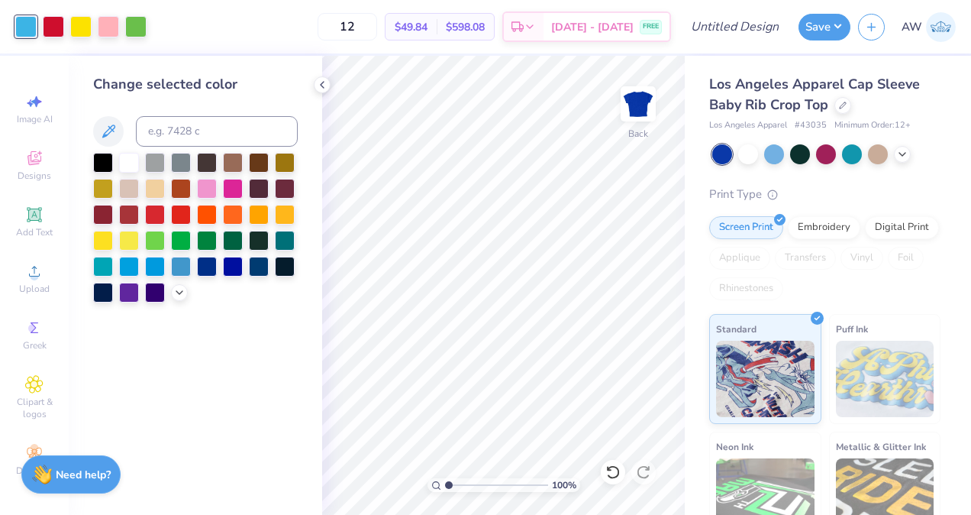
click at [753, 156] on div at bounding box center [748, 154] width 20 height 20
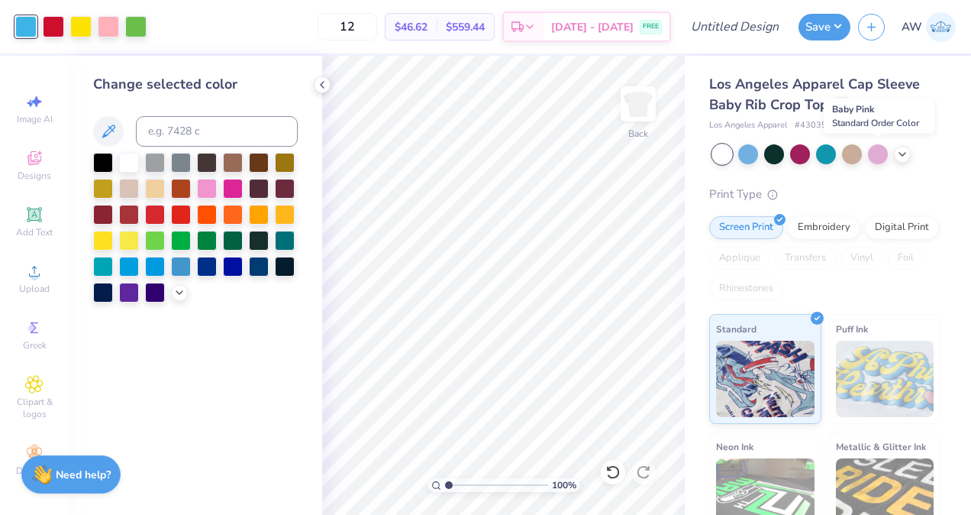
click at [878, 153] on div at bounding box center [878, 154] width 20 height 20
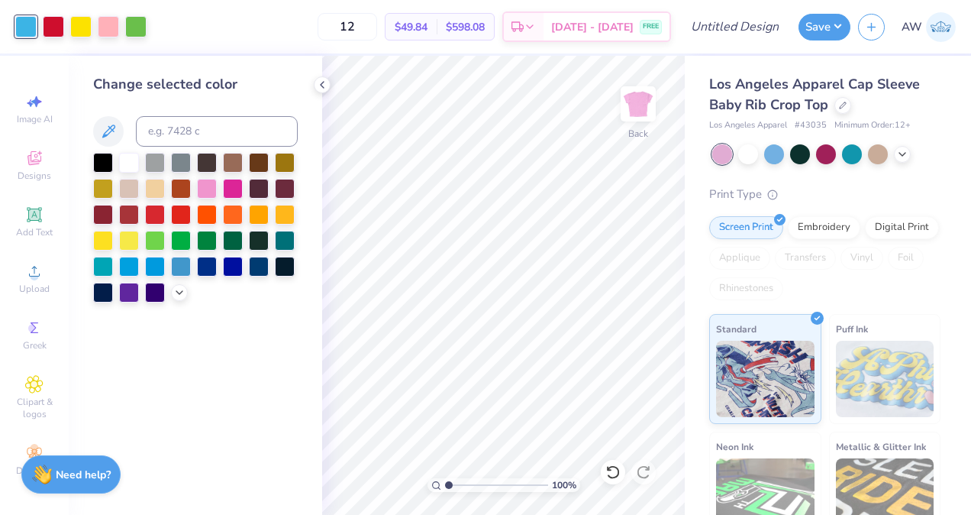
click at [827, 155] on div at bounding box center [826, 154] width 20 height 20
click at [907, 155] on icon at bounding box center [902, 154] width 12 height 12
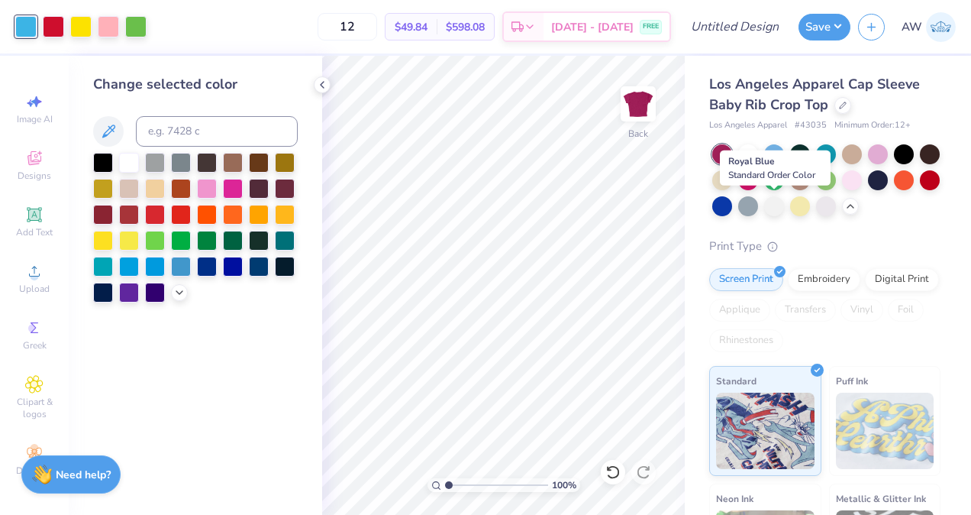
click at [732, 204] on div at bounding box center [722, 206] width 20 height 20
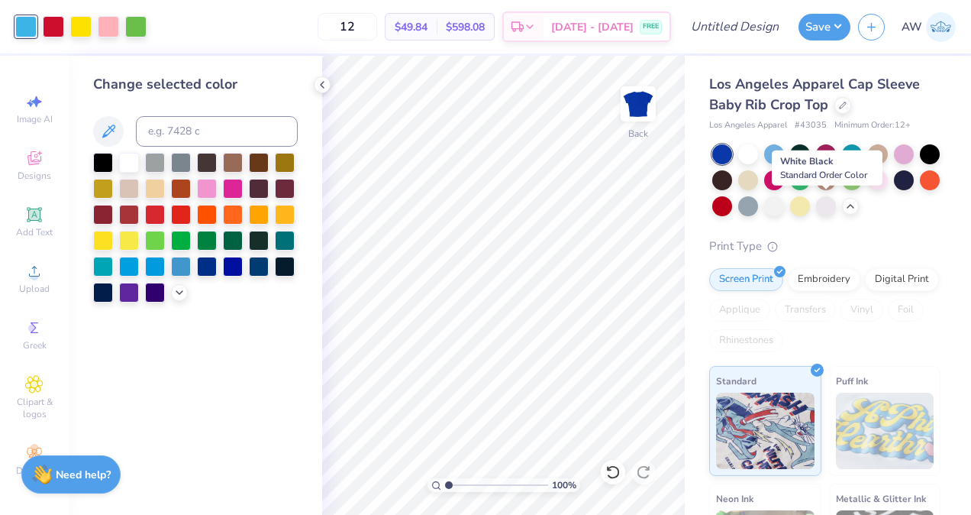
click at [784, 209] on div at bounding box center [774, 206] width 20 height 20
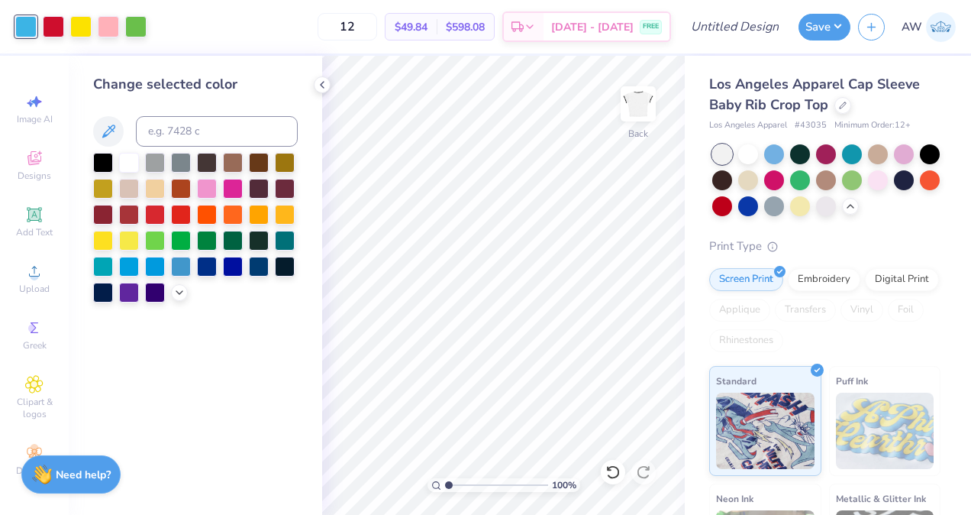
click at [836, 208] on div at bounding box center [826, 206] width 20 height 20
click at [836, 205] on div at bounding box center [826, 206] width 20 height 20
click at [774, 152] on div at bounding box center [774, 154] width 20 height 20
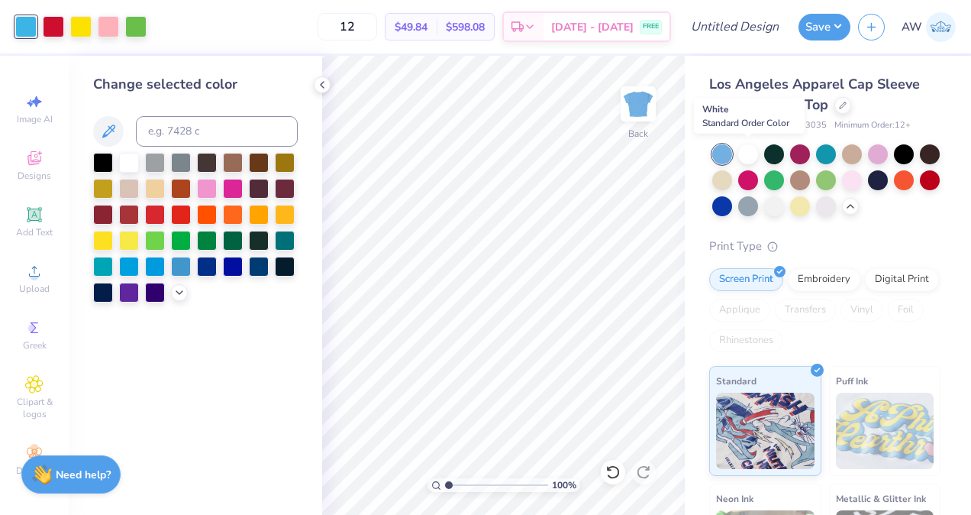
click at [751, 152] on div at bounding box center [748, 154] width 20 height 20
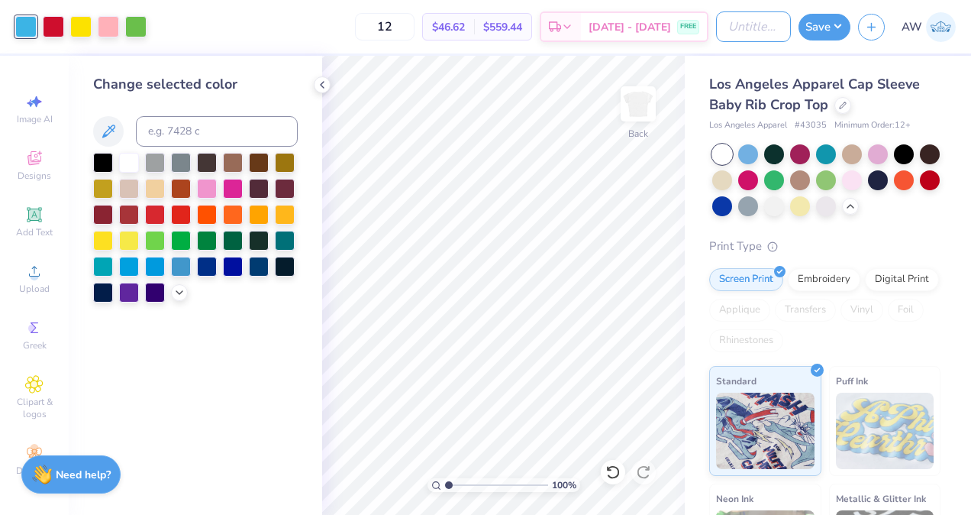
click at [741, 26] on input "Design Title" at bounding box center [753, 26] width 75 height 31
type input "ADPi Fall Fest Tee 2025"
click at [824, 29] on button "Save" at bounding box center [825, 27] width 52 height 27
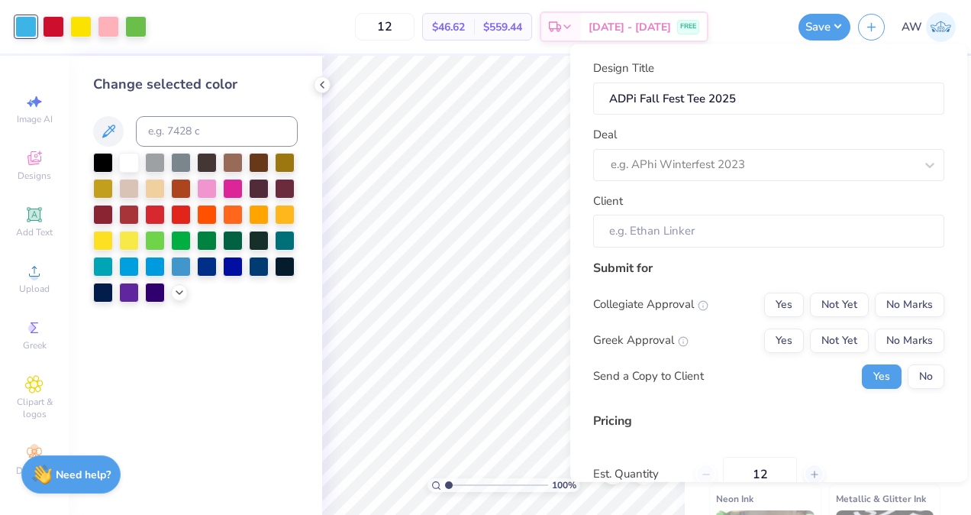
scroll to position [0, 0]
click at [827, 159] on div at bounding box center [763, 164] width 304 height 21
click at [762, 208] on div "CM Work - Allison Wicks" at bounding box center [768, 204] width 339 height 25
type input "cm work"
type input "Campus Manager"
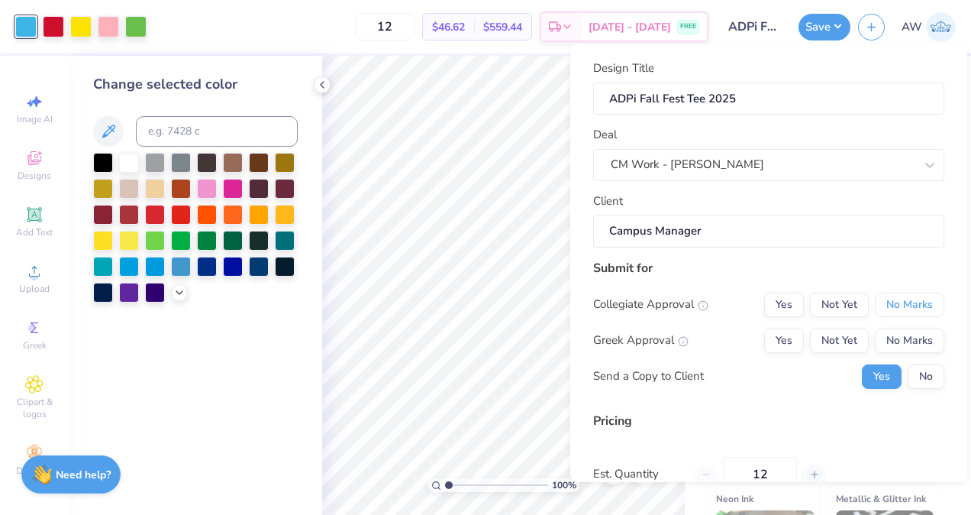
click at [887, 305] on button "No Marks" at bounding box center [909, 304] width 69 height 24
click at [838, 340] on button "Not Yet" at bounding box center [839, 340] width 59 height 24
type input "$46.62"
click at [915, 371] on button "No" at bounding box center [926, 375] width 37 height 24
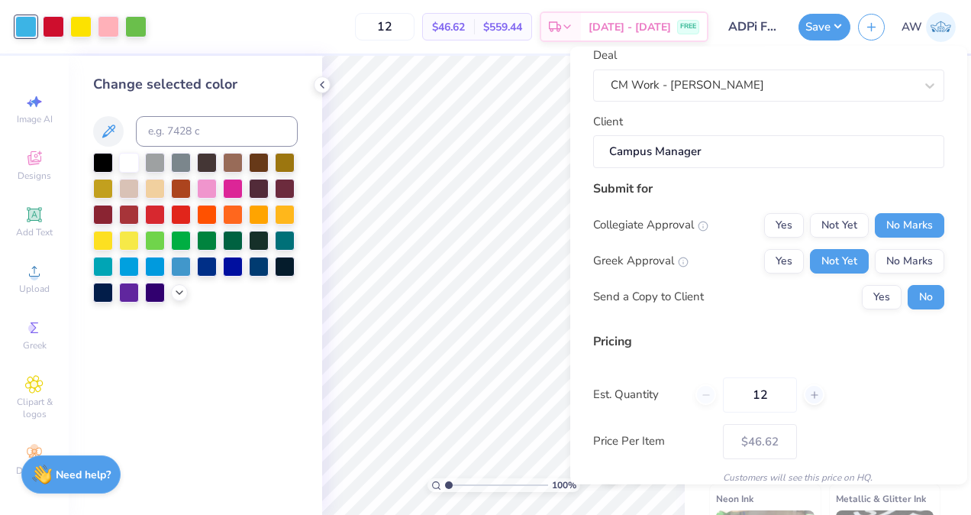
scroll to position [85, 0]
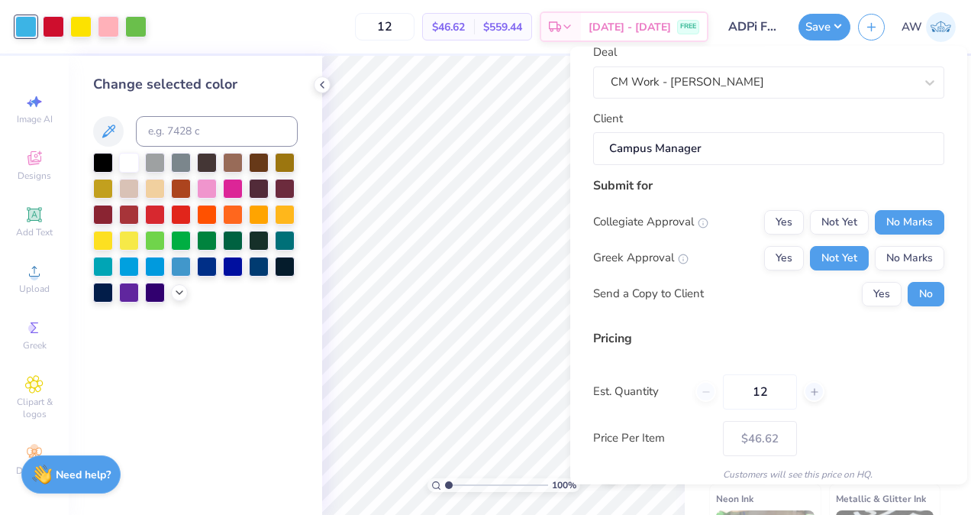
drag, startPoint x: 778, startPoint y: 384, endPoint x: 728, endPoint y: 392, distance: 50.2
click at [728, 392] on input "12" at bounding box center [760, 390] width 74 height 35
type input "150"
type input "$21.76"
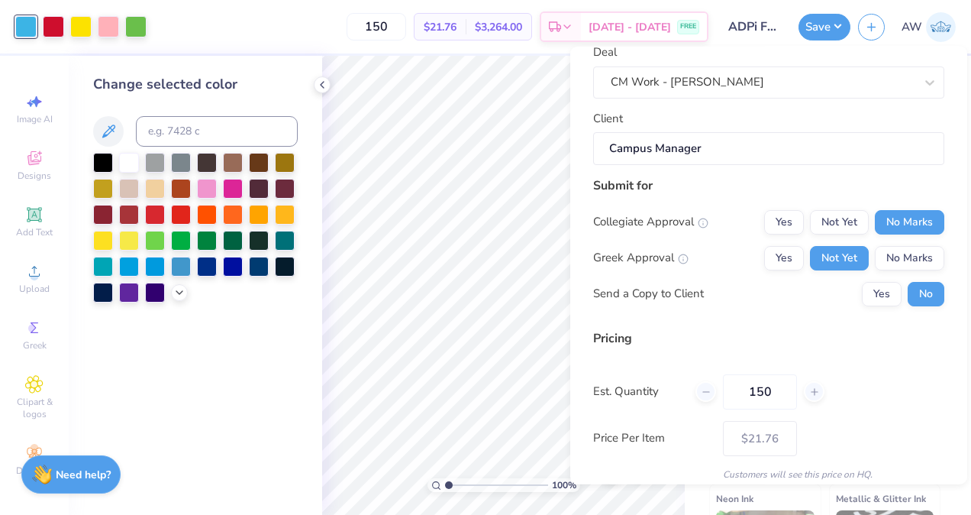
scroll to position [144, 0]
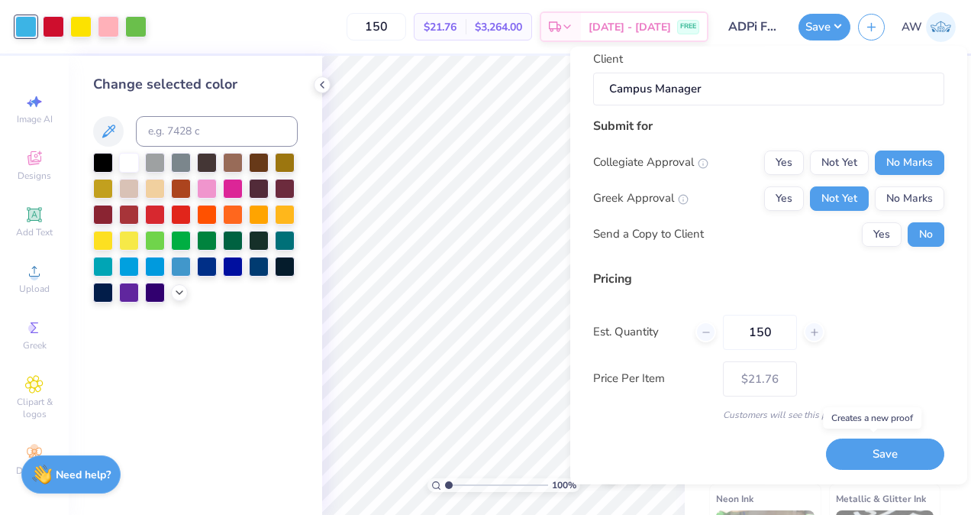
type input "150"
click at [875, 447] on button "Save" at bounding box center [885, 453] width 118 height 31
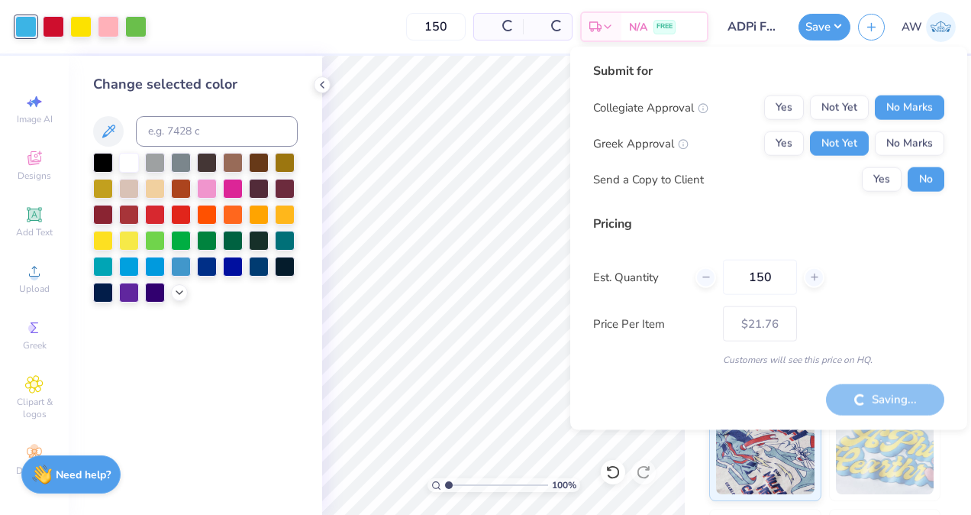
type input "– –"
